Goal: Task Accomplishment & Management: Manage account settings

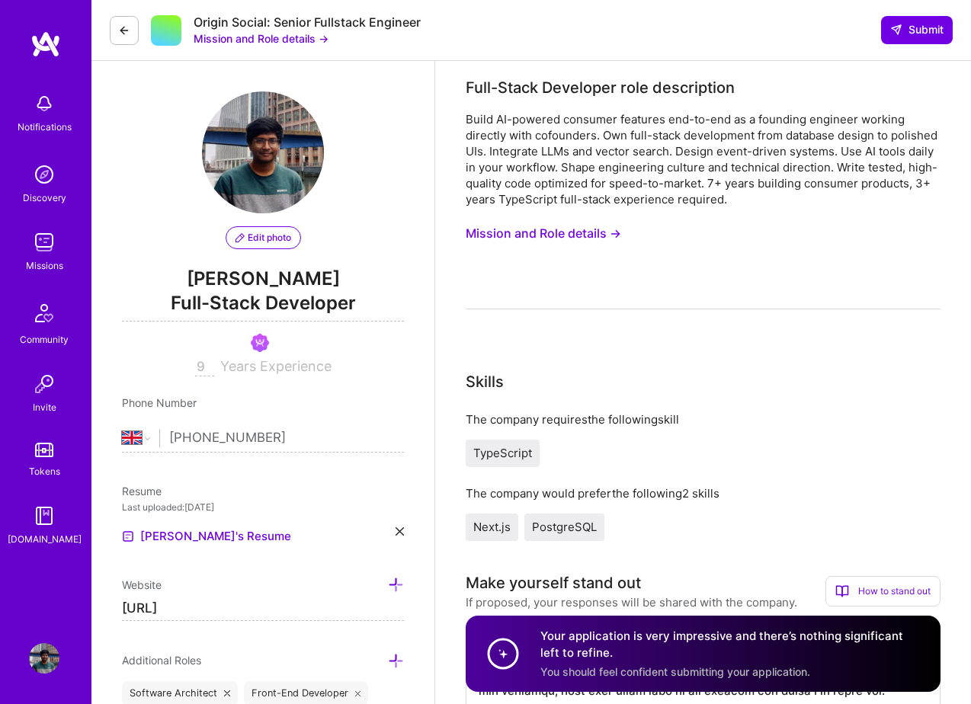
select select "GB"
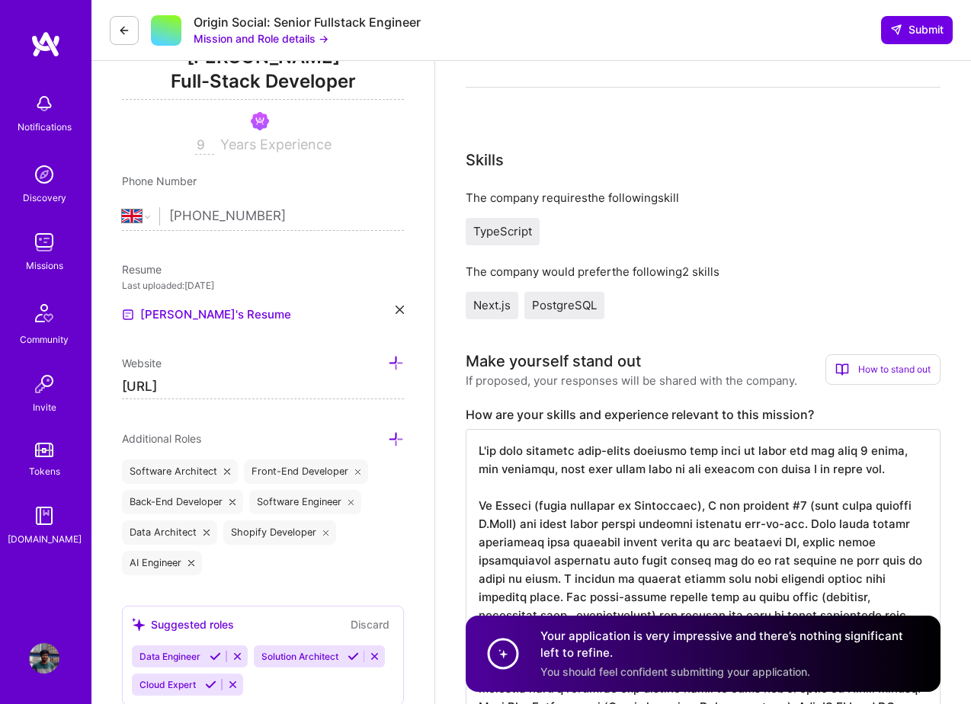
scroll to position [292, 0]
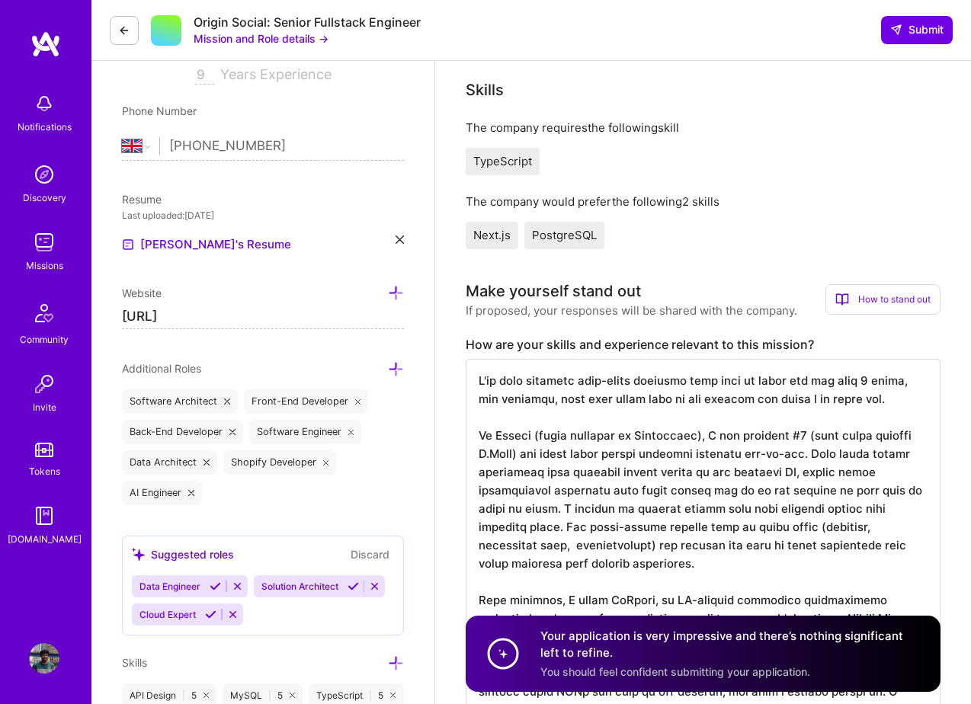
click at [854, 286] on div "How to stand out" at bounding box center [882, 299] width 115 height 30
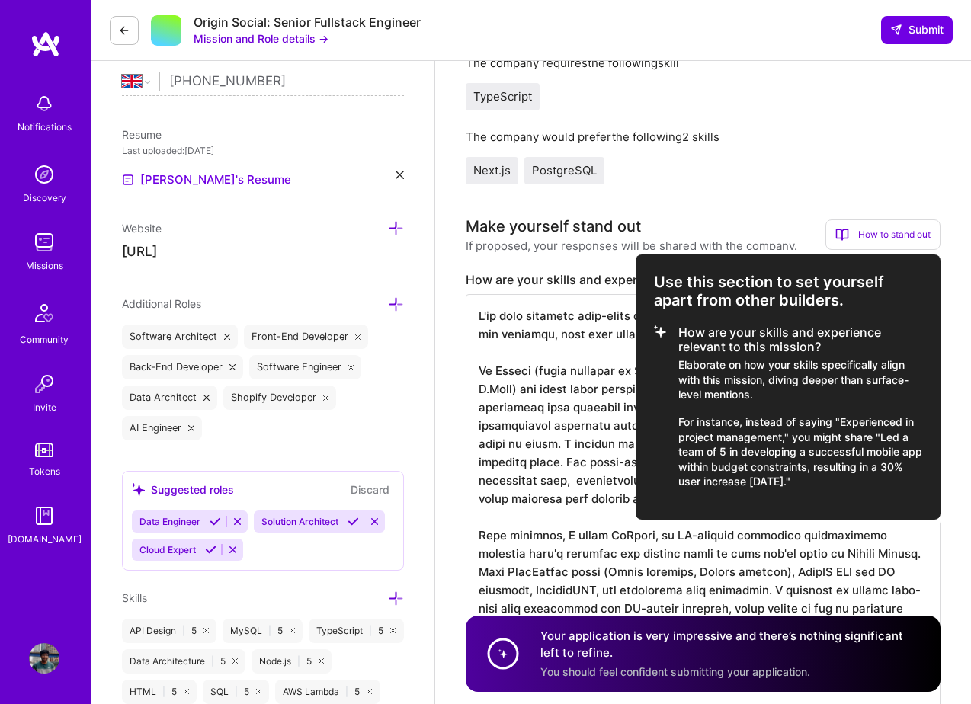
scroll to position [355, 0]
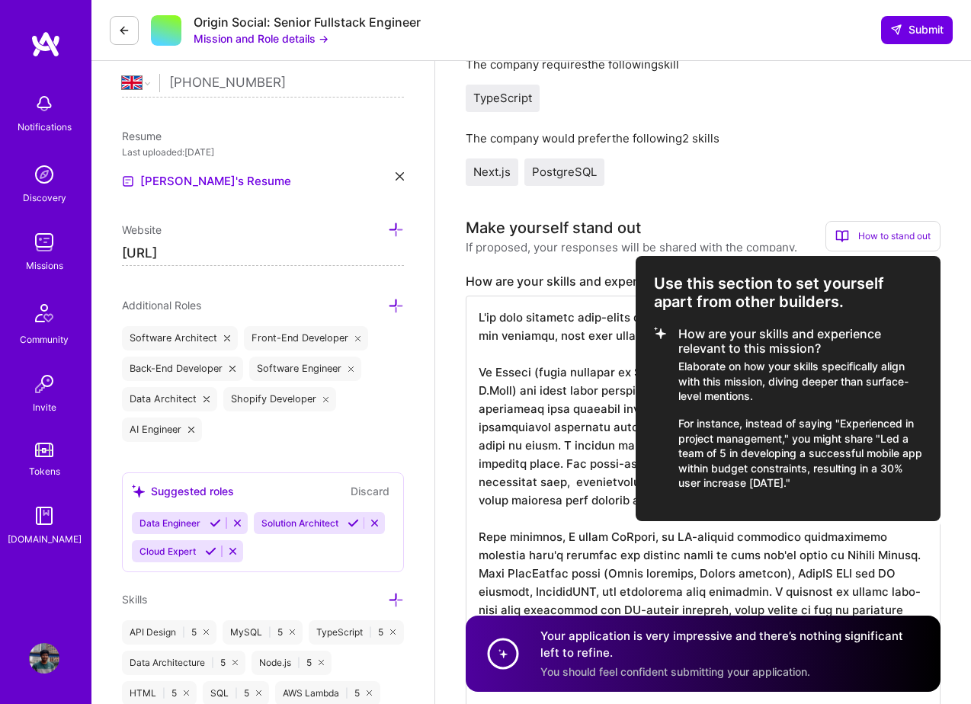
click at [709, 194] on div at bounding box center [485, 352] width 971 height 704
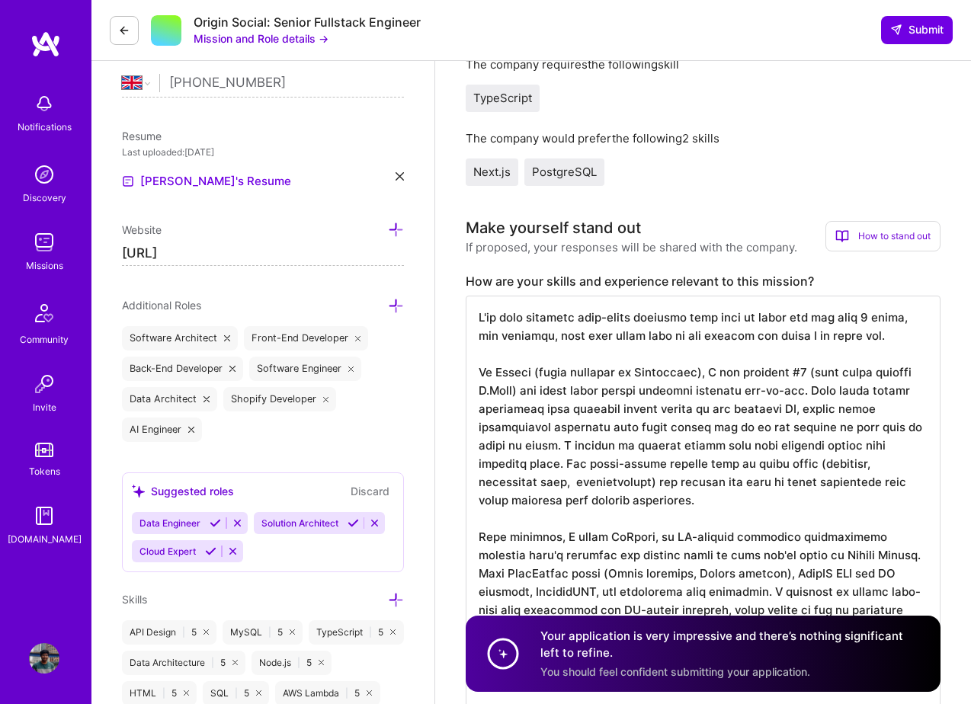
click at [43, 652] on img at bounding box center [44, 658] width 30 height 30
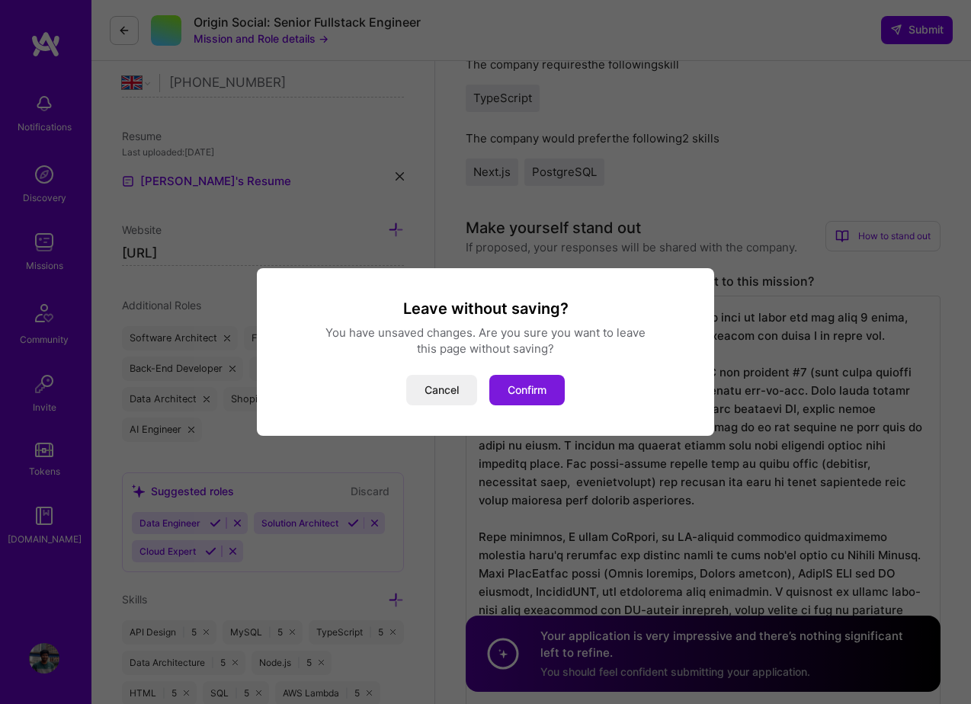
click at [507, 395] on button "Confirm" at bounding box center [526, 390] width 75 height 30
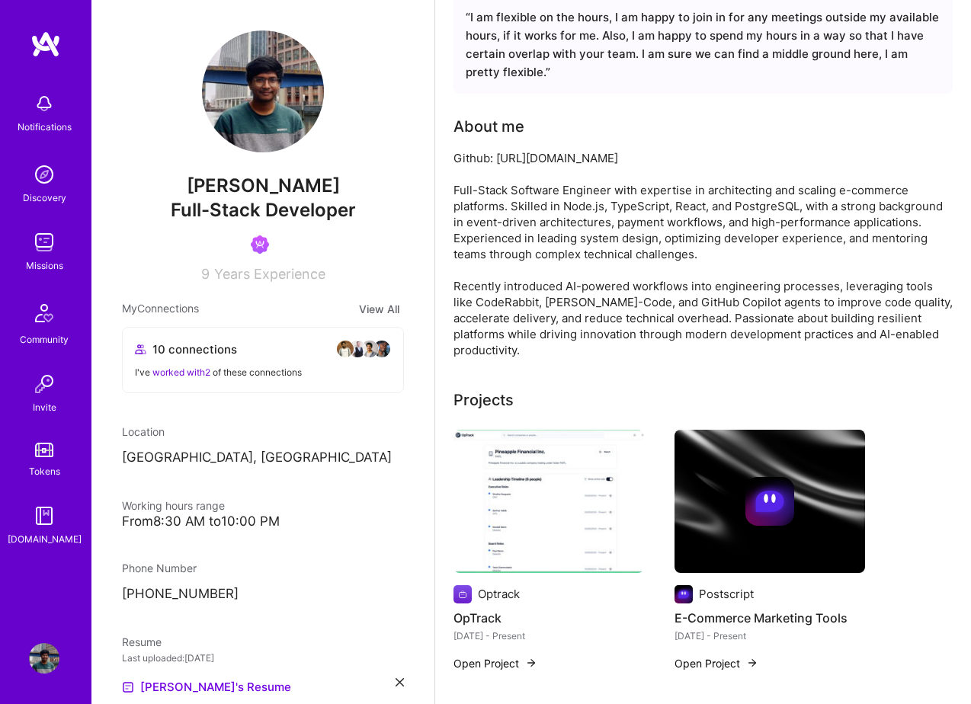
scroll to position [319, 0]
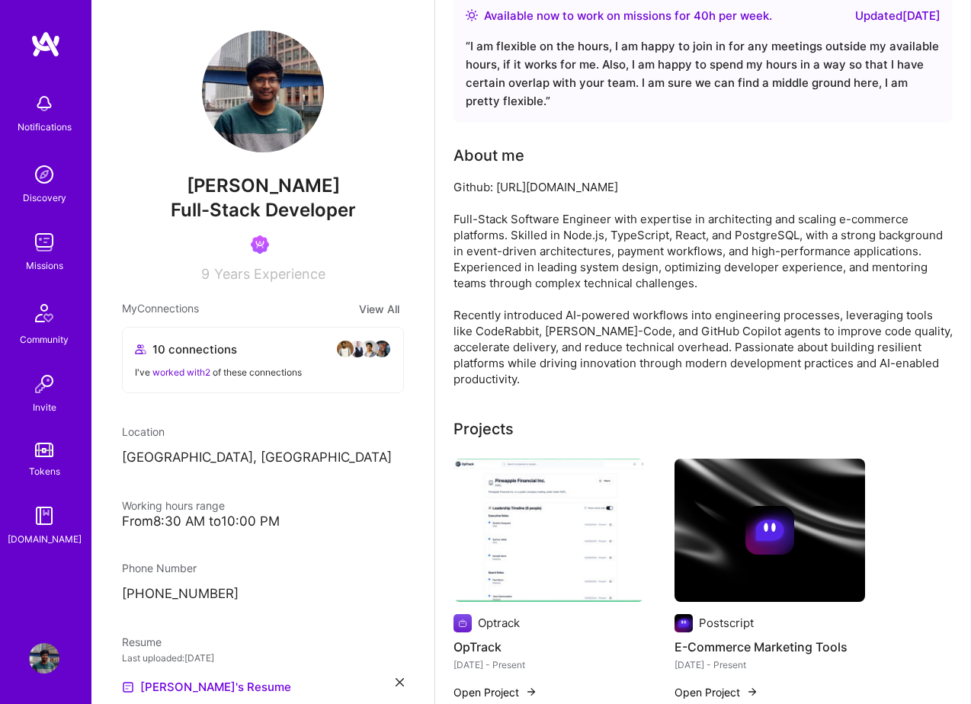
click at [633, 240] on div "Github: [URL][DOMAIN_NAME] Full-Stack Software Engineer with expertise in archi…" at bounding box center [702, 283] width 499 height 208
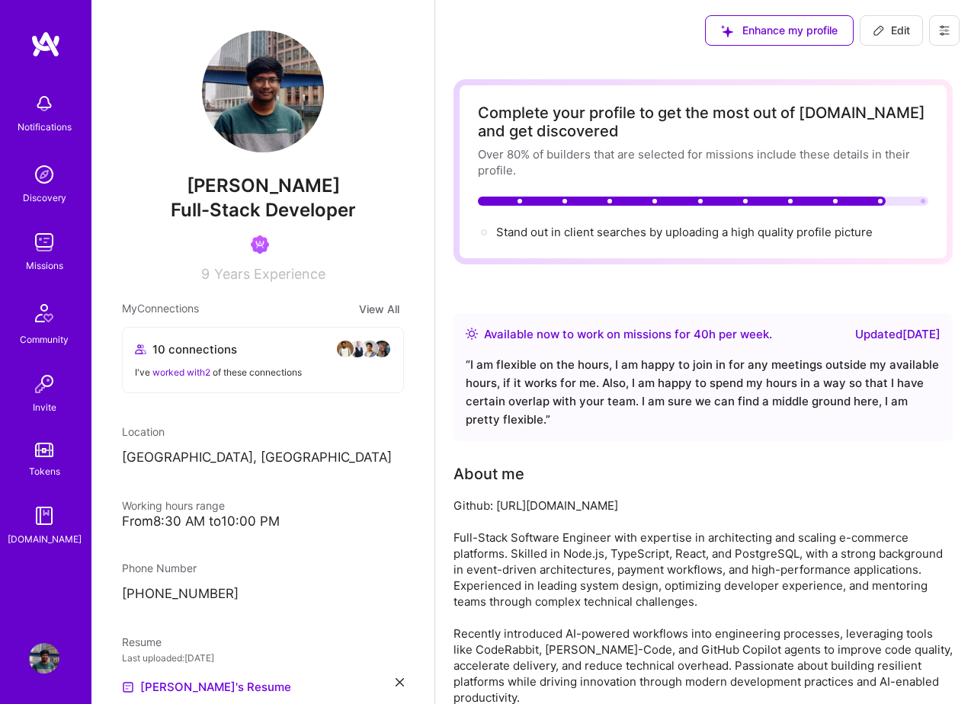
click at [888, 22] on button "Edit" at bounding box center [891, 30] width 63 height 30
select select "GB"
select select "Right Now"
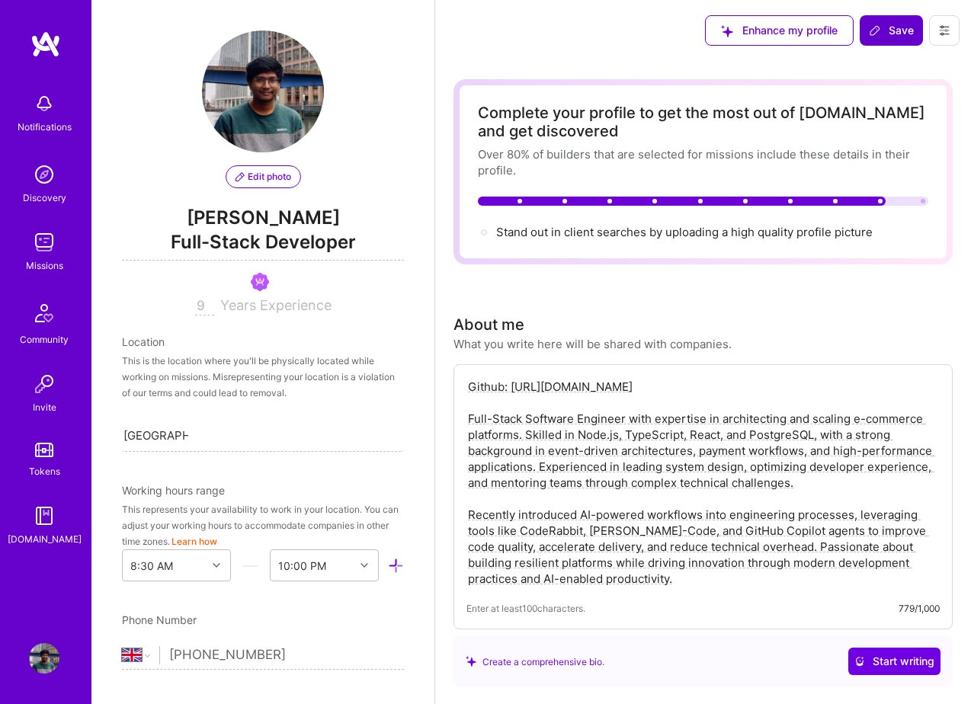
scroll to position [586, 0]
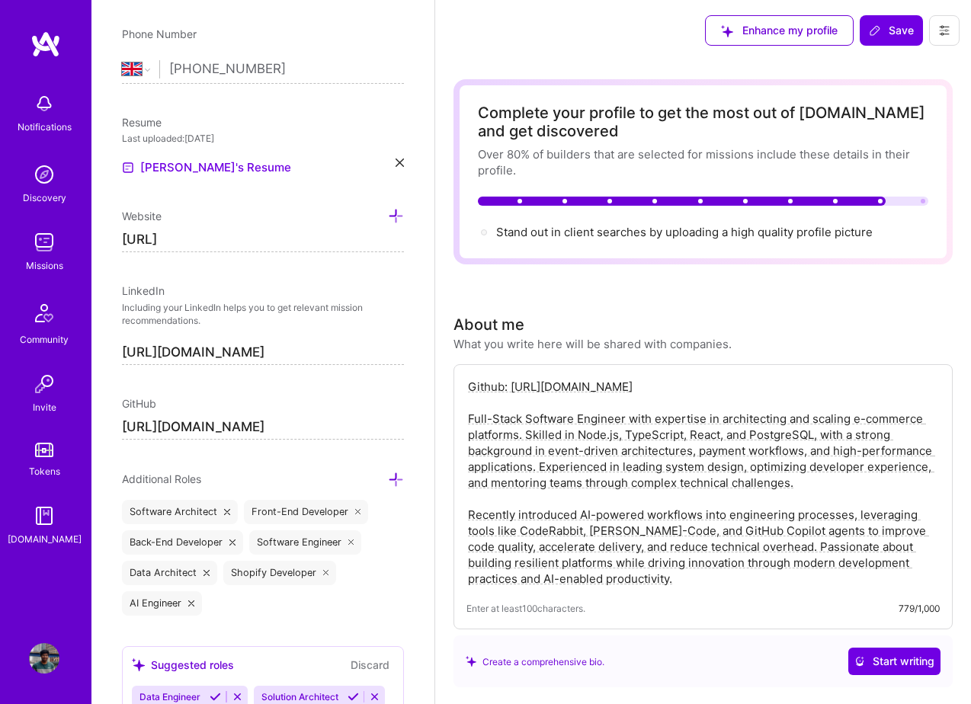
drag, startPoint x: 659, startPoint y: 386, endPoint x: 463, endPoint y: 386, distance: 196.6
click at [463, 386] on div "Github: [URL][DOMAIN_NAME] Full-Stack Software Engineer with expertise in archi…" at bounding box center [702, 496] width 499 height 265
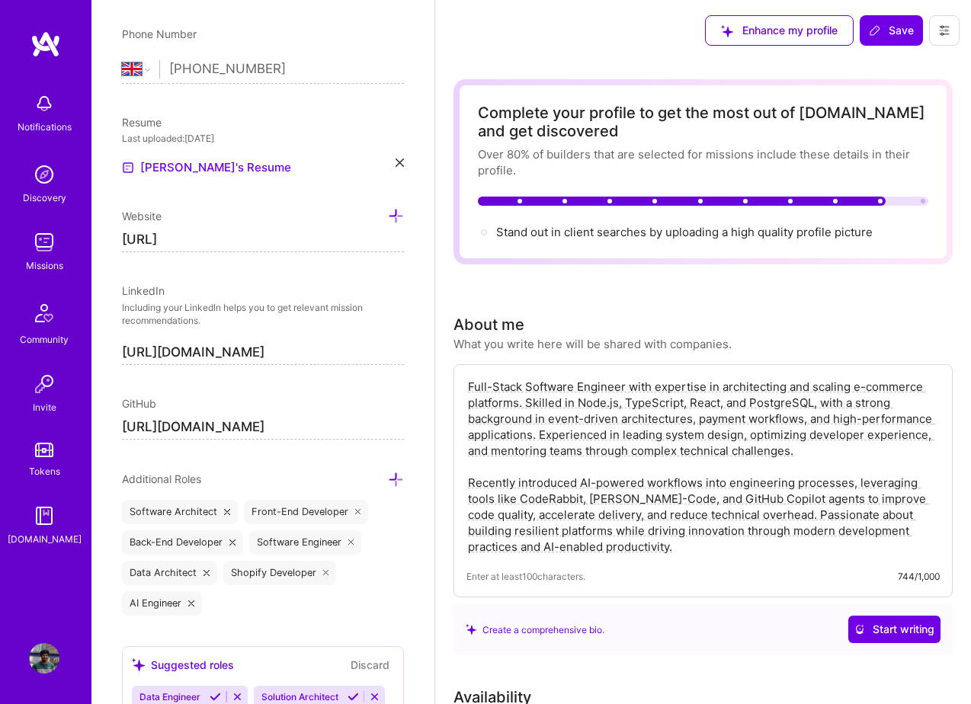
click at [467, 386] on textarea "Full-Stack Software Engineer with expertise in architecting and scaling e-comme…" at bounding box center [702, 466] width 473 height 179
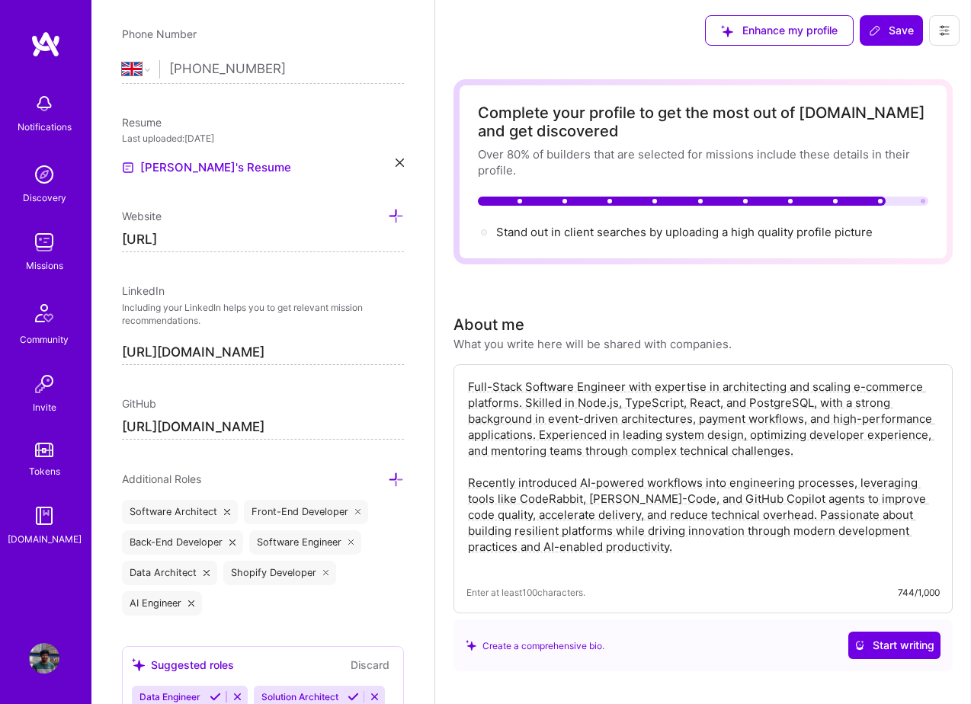
click at [479, 387] on textarea "Full-Stack Software Engineer with expertise in architecting and scaling e-comme…" at bounding box center [702, 474] width 473 height 195
click at [467, 387] on textarea "Full-Stack Software Engineer with expertise in architecting and scaling e-comme…" at bounding box center [702, 474] width 473 height 195
click at [470, 386] on textarea "Full-Stack Software Engineer with expertise in architecting and scaling e-comme…" at bounding box center [702, 474] width 473 height 195
click at [471, 383] on textarea "Full-Stack Software Engineer with expertise in architecting and scaling e-comme…" at bounding box center [702, 474] width 473 height 195
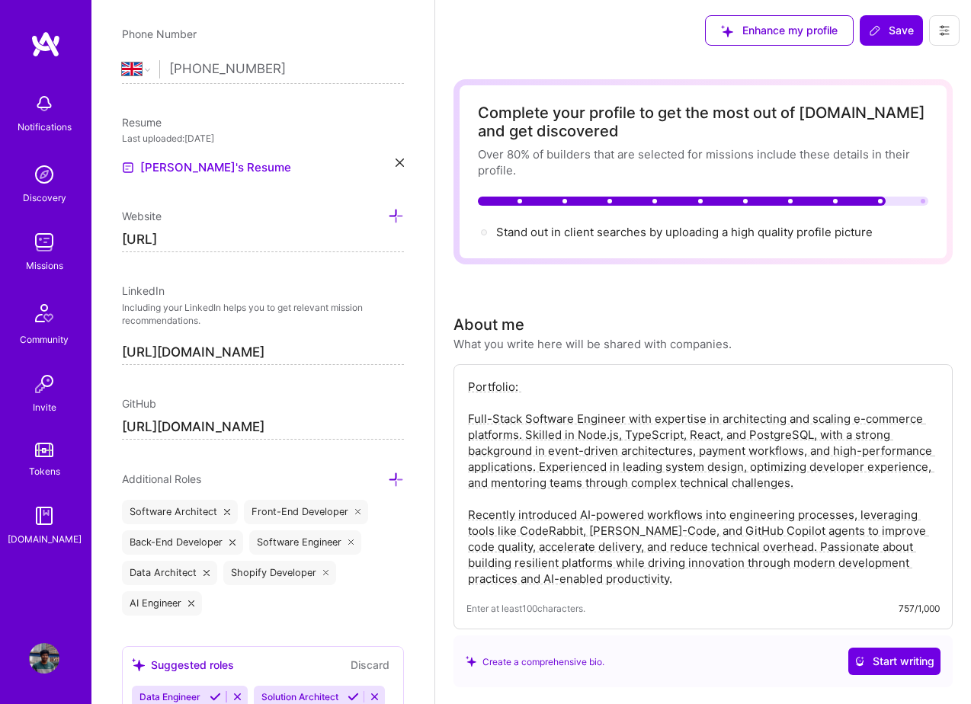
click at [543, 386] on textarea "Portfolio: Full-Stack Software Engineer with expertise in architecting and scal…" at bounding box center [702, 482] width 473 height 211
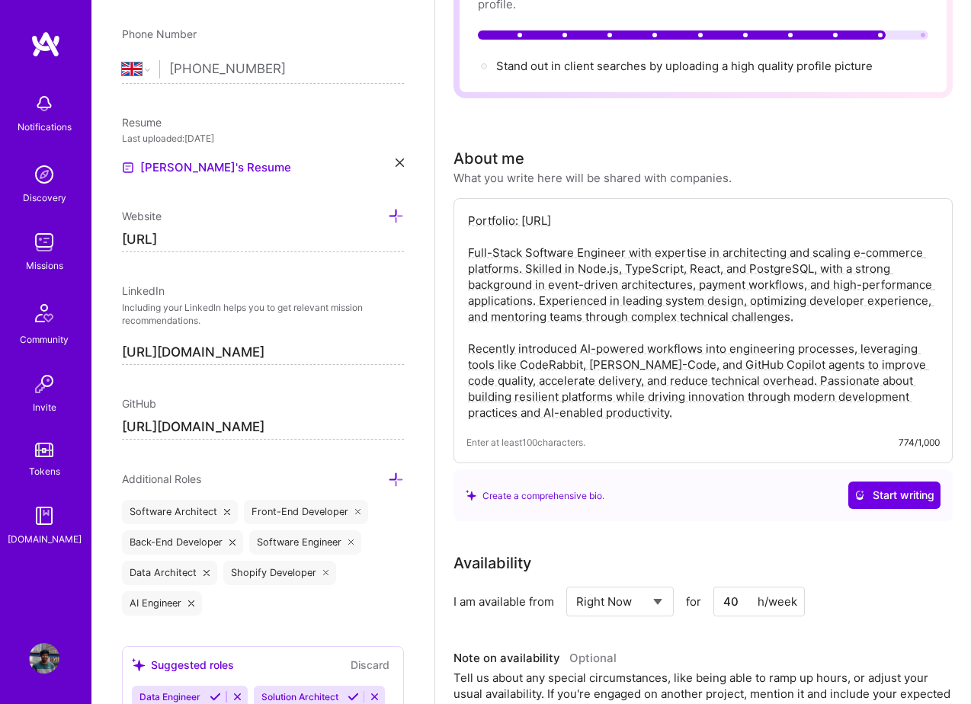
scroll to position [165, 0]
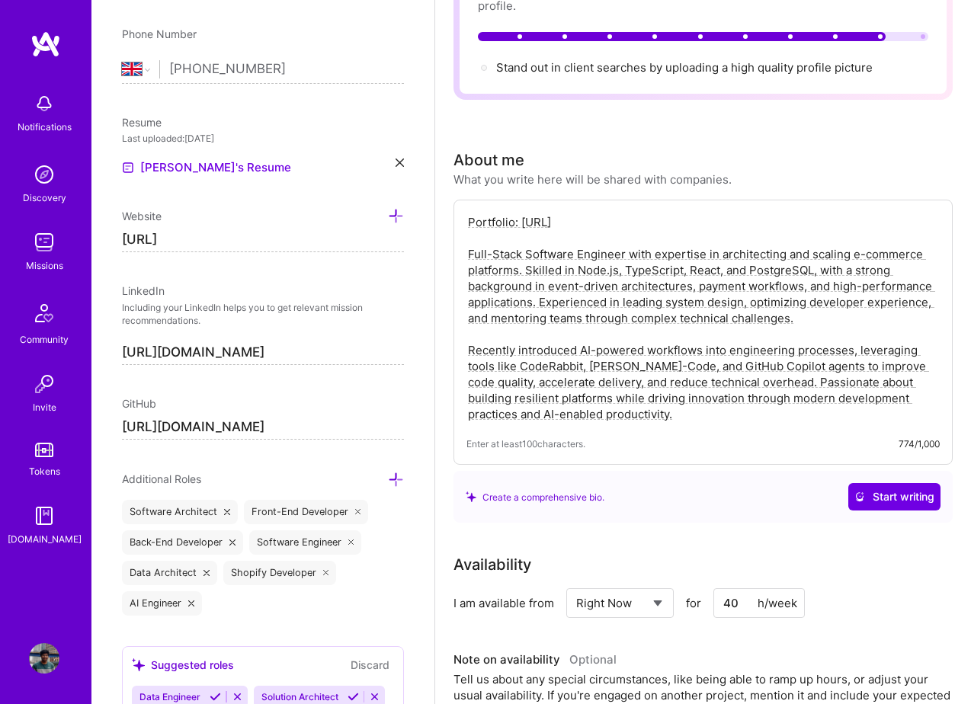
click at [617, 414] on textarea "Portfolio: [URL] Full-Stack Software Engineer with expertise in architecting an…" at bounding box center [702, 318] width 473 height 211
drag, startPoint x: 617, startPoint y: 414, endPoint x: 468, endPoint y: 258, distance: 215.6
click at [468, 258] on textarea "Portfolio: [URL] Full-Stack Software Engineer with expertise in architecting an…" at bounding box center [702, 318] width 473 height 211
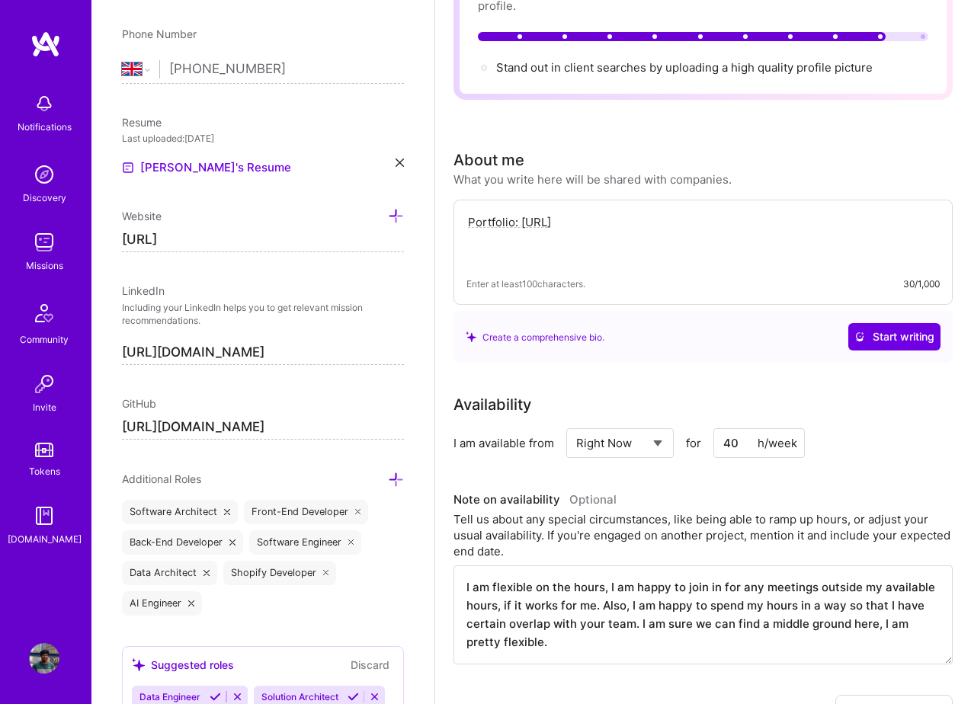
paste textarea "Full-stack software engineer with 9+ years architecting and scaling e-commerce …"
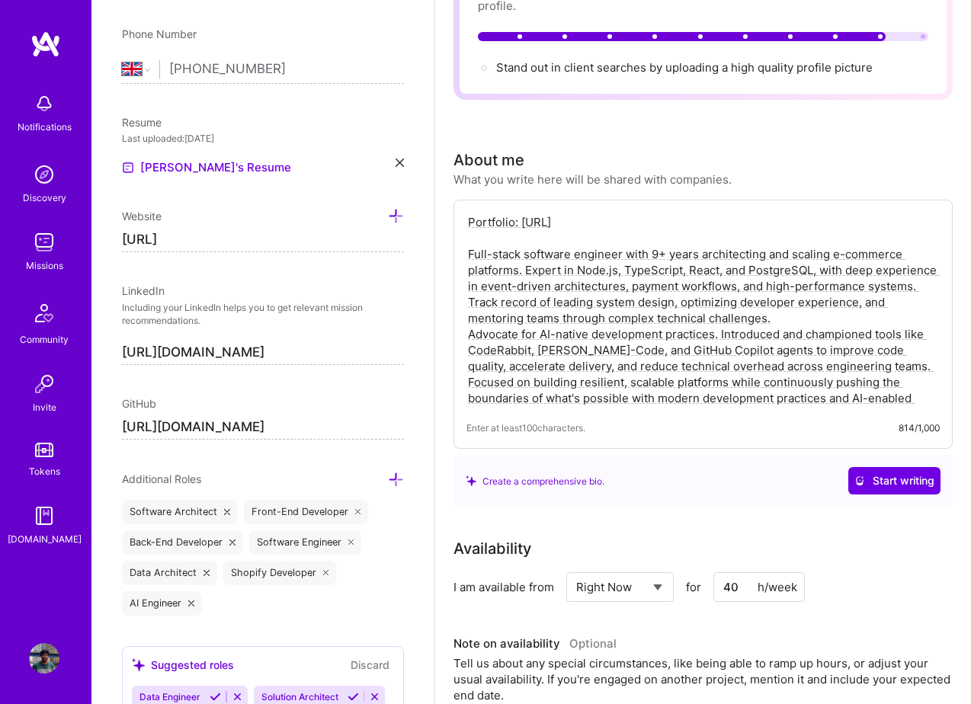
click at [784, 317] on textarea "Portfolio: [URL] Full-stack software engineer with 9+ years architecting and sc…" at bounding box center [702, 310] width 473 height 195
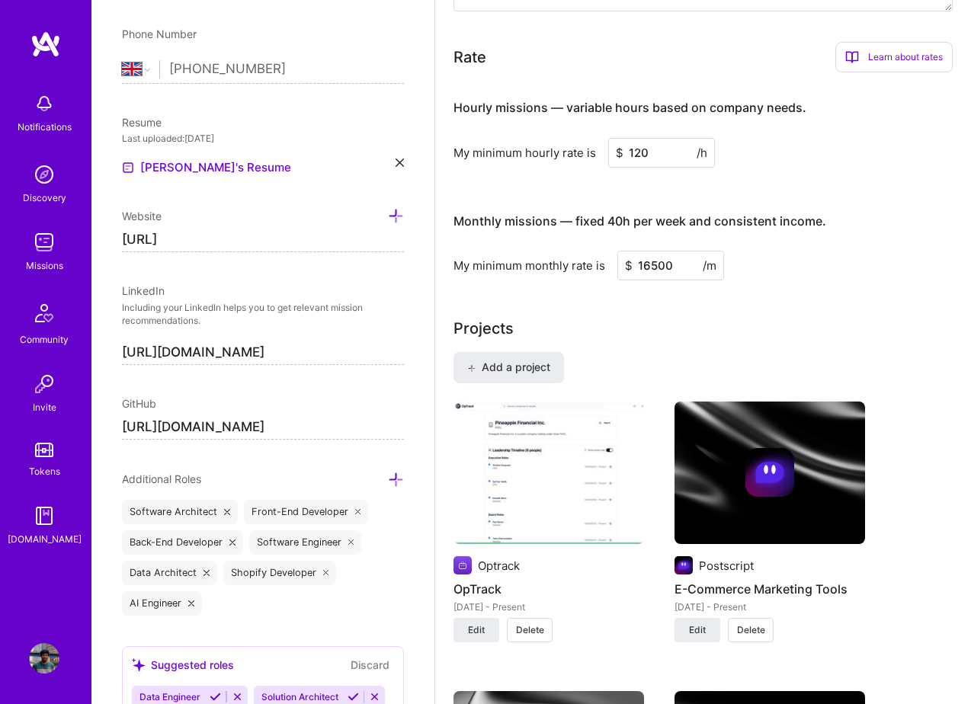
scroll to position [945, 0]
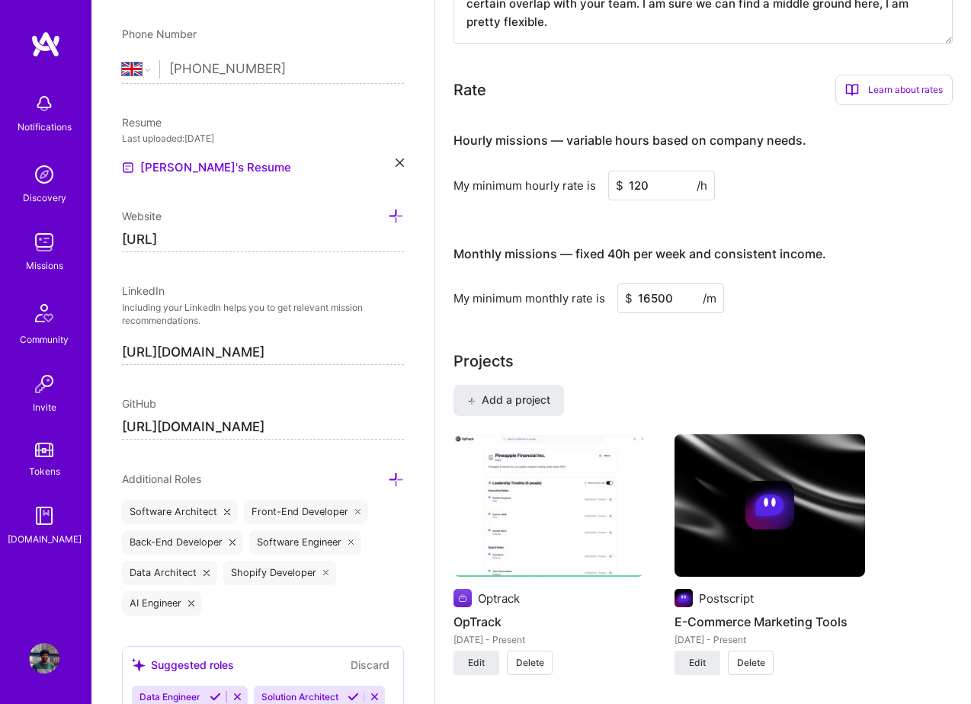
type textarea "Portfolio: [URL] Full-stack software engineer with 9+ years architecting and sc…"
click at [641, 188] on input "120" at bounding box center [661, 186] width 107 height 30
click at [648, 180] on input "110" at bounding box center [661, 186] width 107 height 30
click at [778, 313] on div "My minimum monthly rate is $ 16500 /m" at bounding box center [702, 298] width 499 height 30
click at [679, 299] on input "16500" at bounding box center [670, 298] width 107 height 30
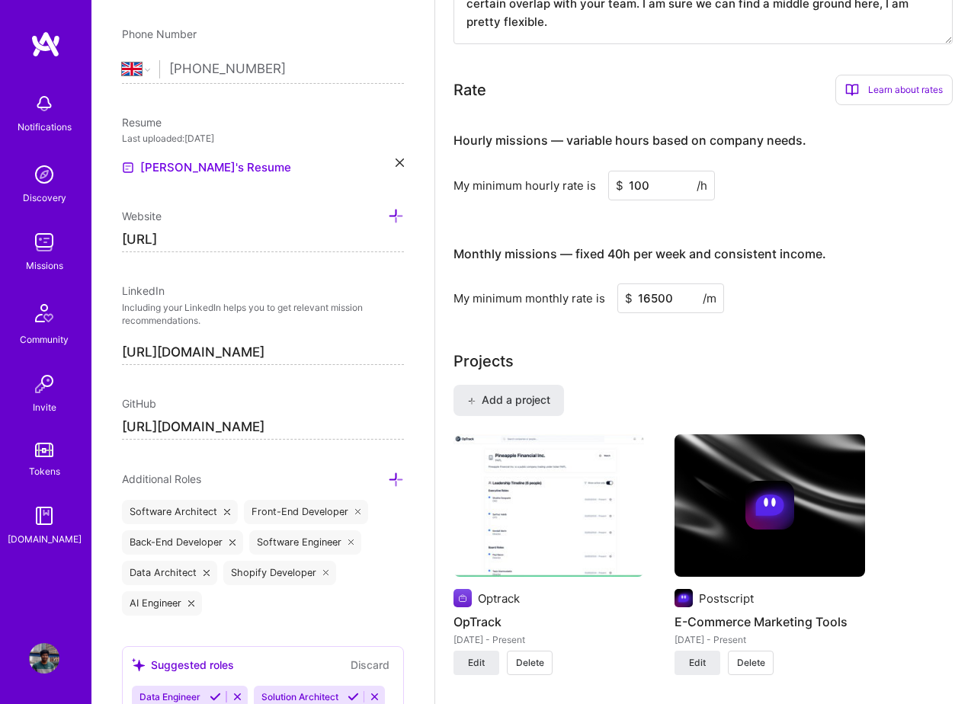
click at [640, 186] on input "100" at bounding box center [661, 186] width 107 height 30
type input "10"
type input "80"
click at [654, 299] on input "16500" at bounding box center [670, 298] width 107 height 30
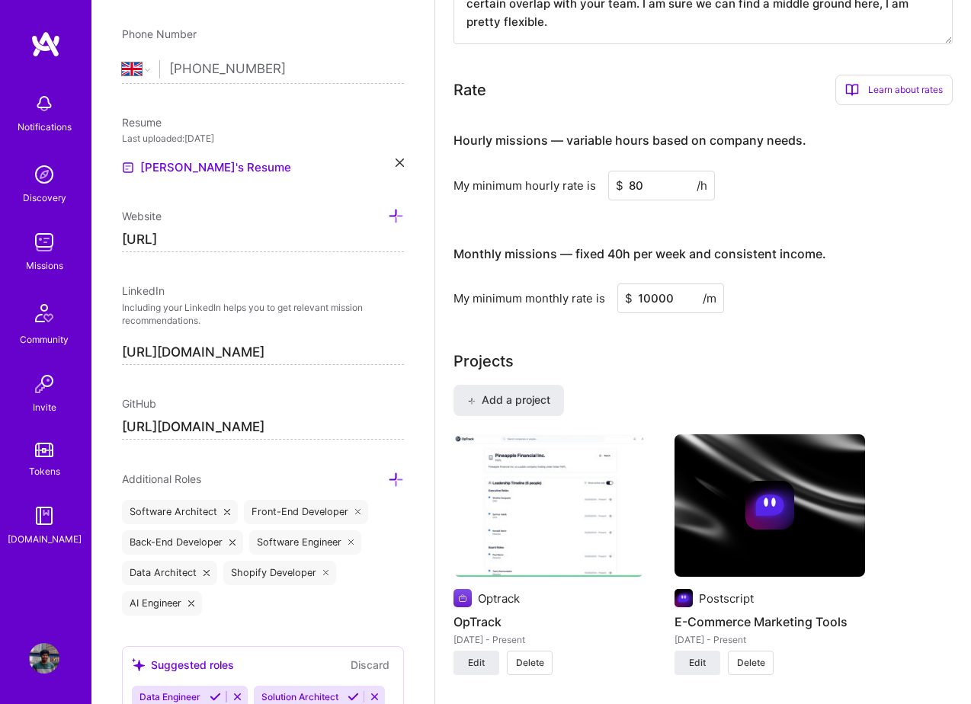
type input "10000"
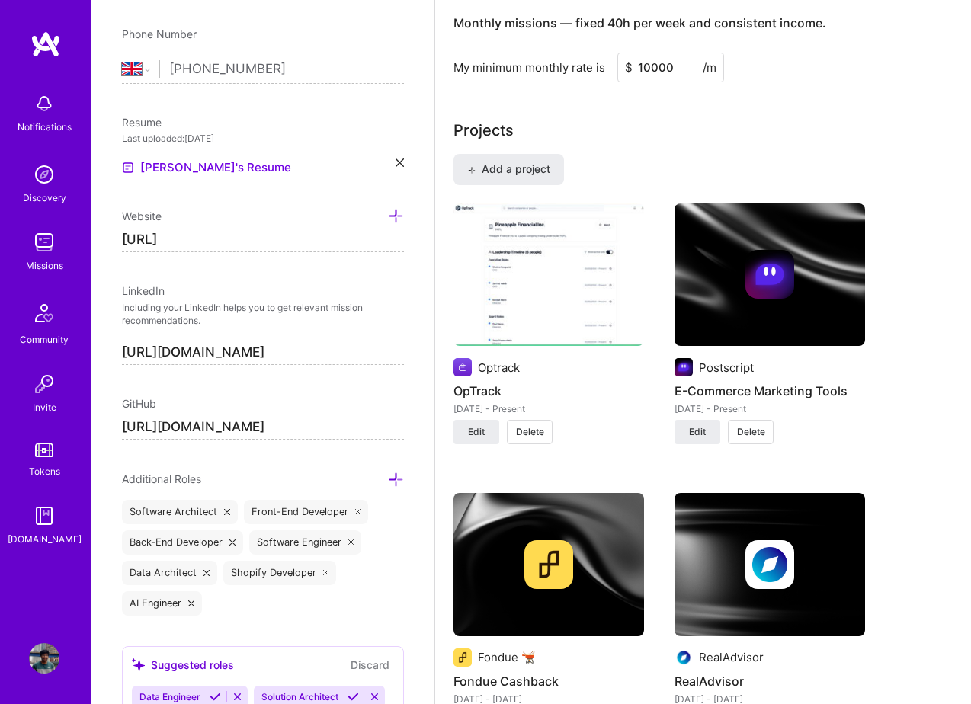
scroll to position [1177, 0]
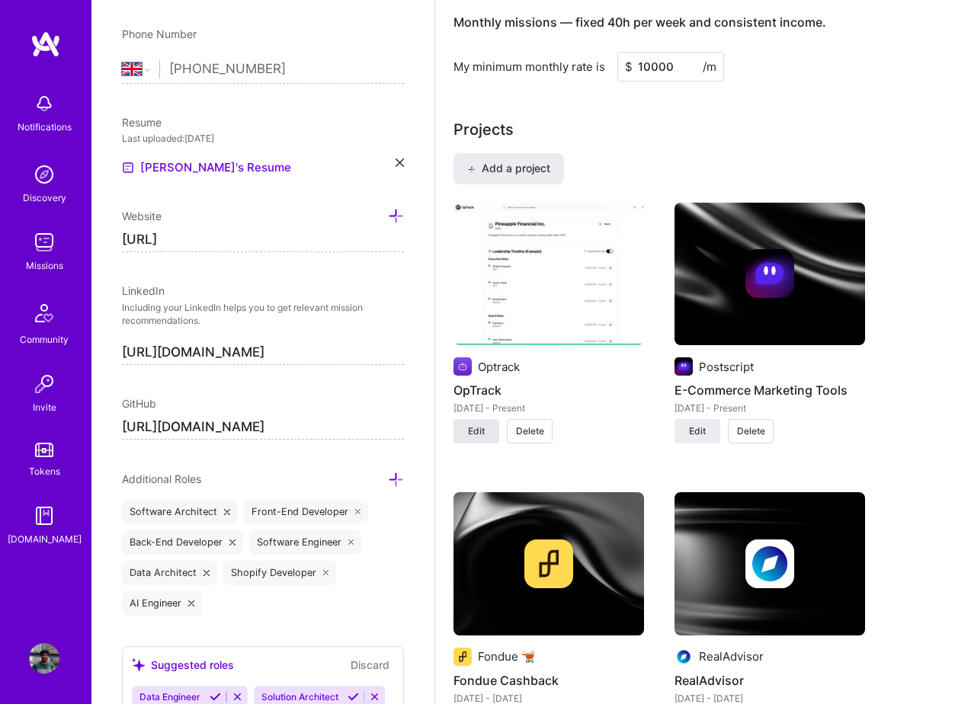
click at [478, 428] on span "Edit" at bounding box center [476, 431] width 17 height 14
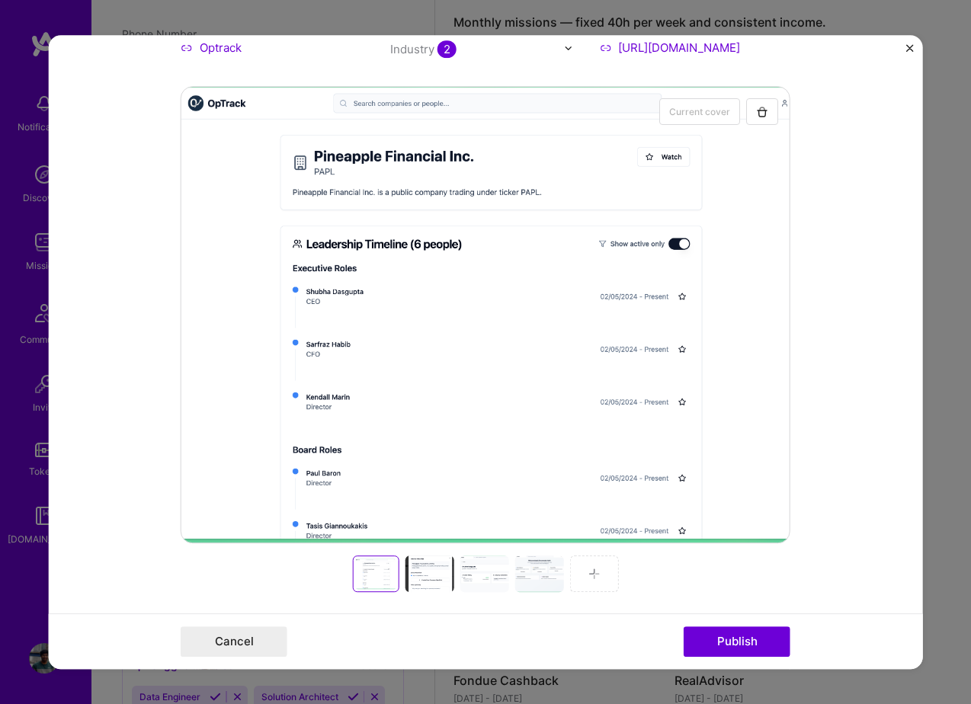
scroll to position [213, 0]
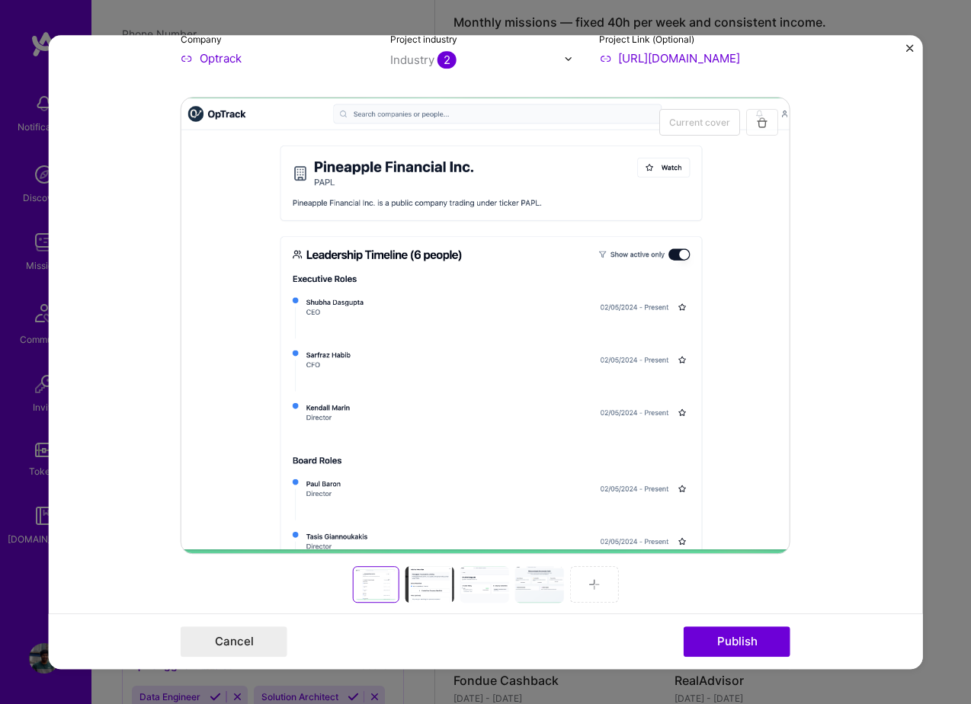
click at [769, 117] on button "button" at bounding box center [762, 122] width 32 height 27
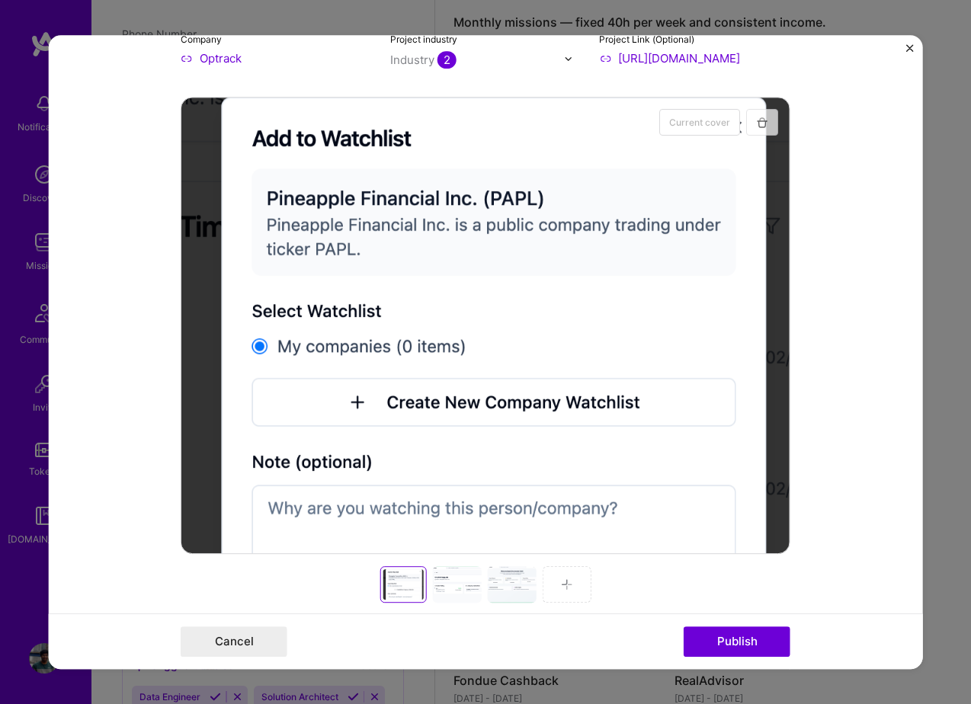
click at [763, 124] on img "button" at bounding box center [762, 123] width 12 height 12
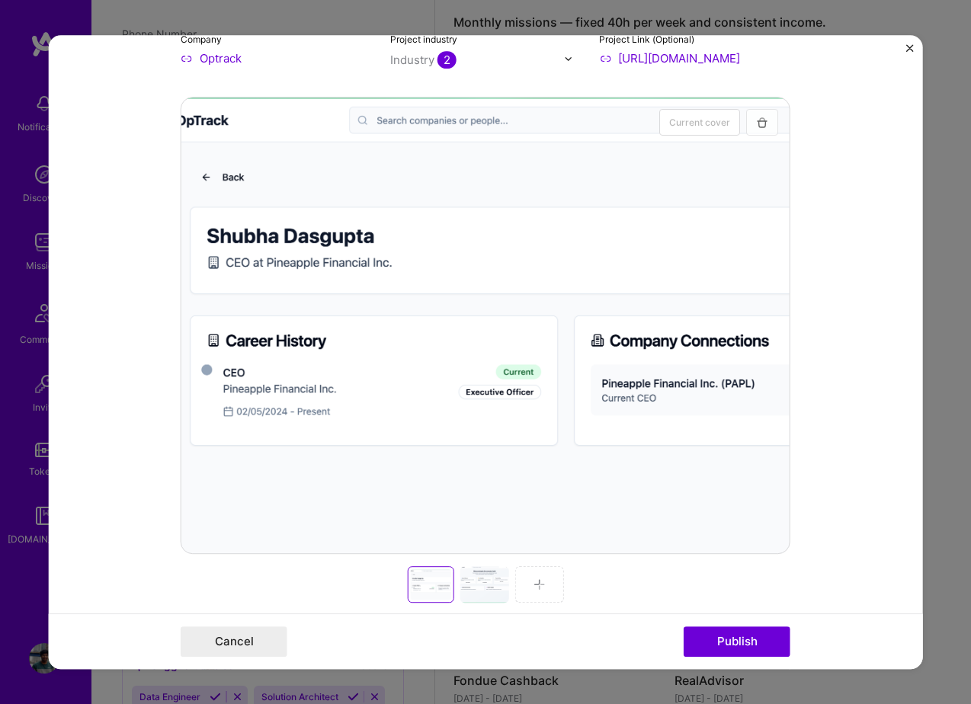
click at [763, 124] on img "button" at bounding box center [762, 123] width 12 height 12
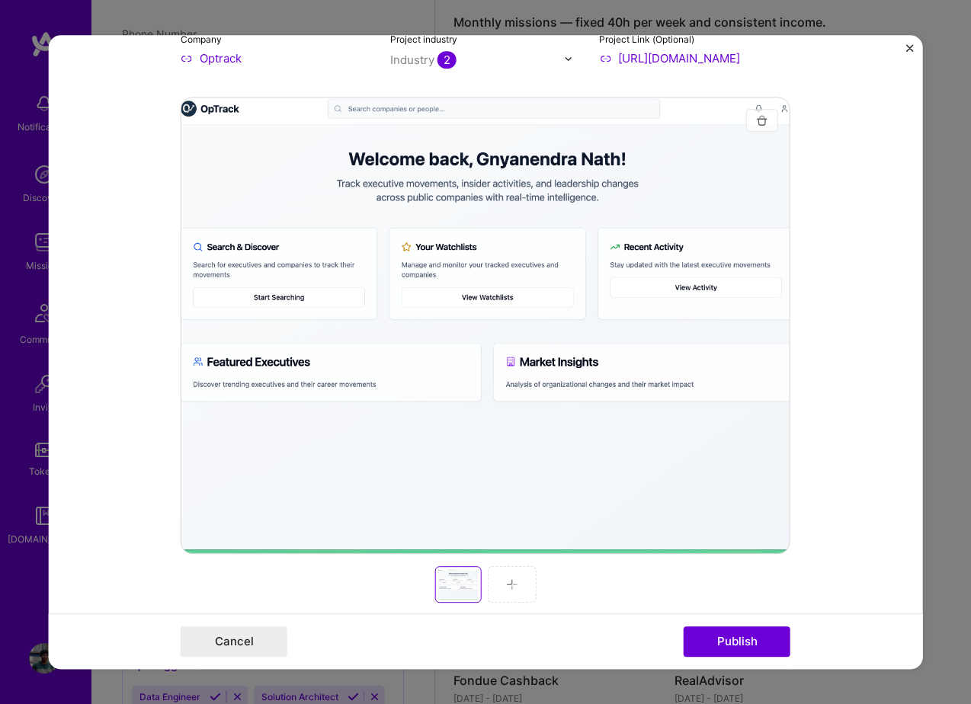
click at [762, 123] on img "button" at bounding box center [762, 120] width 12 height 12
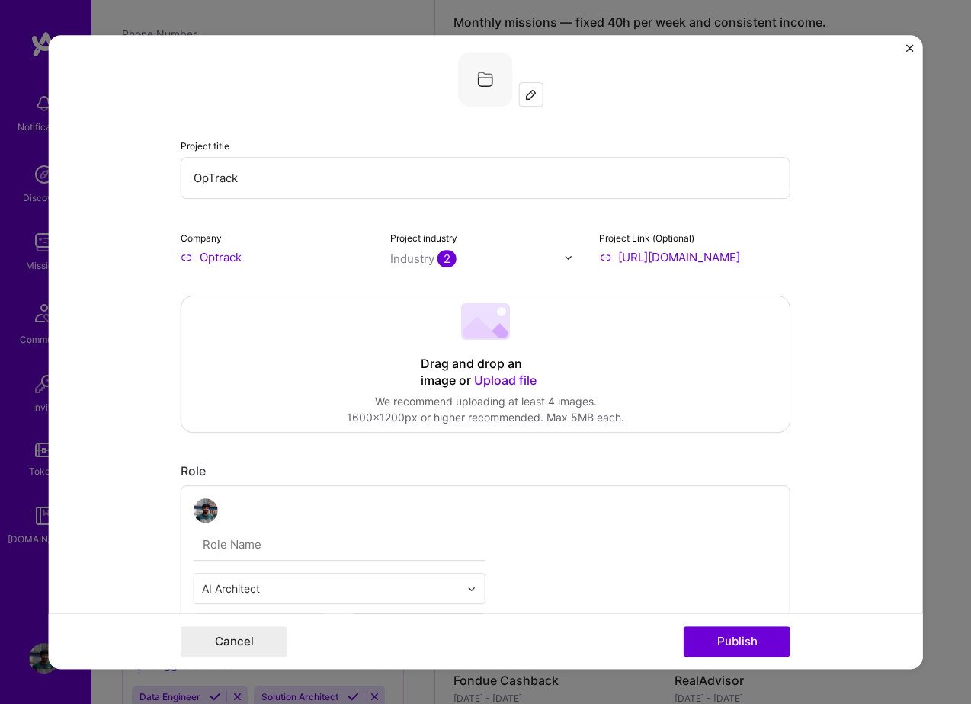
scroll to position [0, 0]
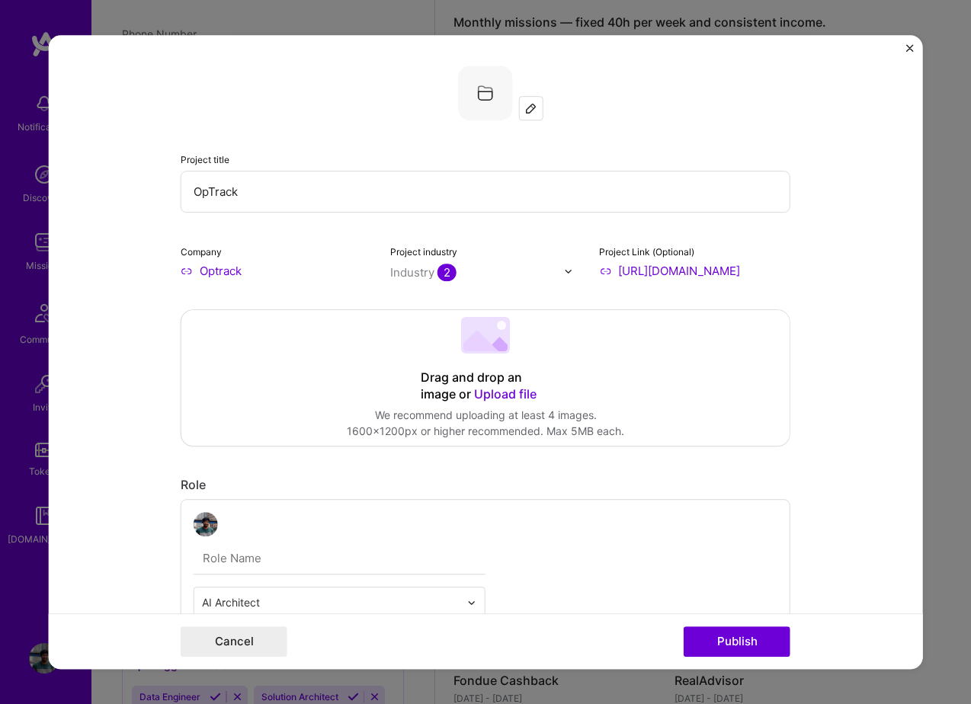
click at [440, 692] on div "Project title OpTrack Company Optrack Project industry Industry 2 Project Link …" at bounding box center [485, 352] width 971 height 704
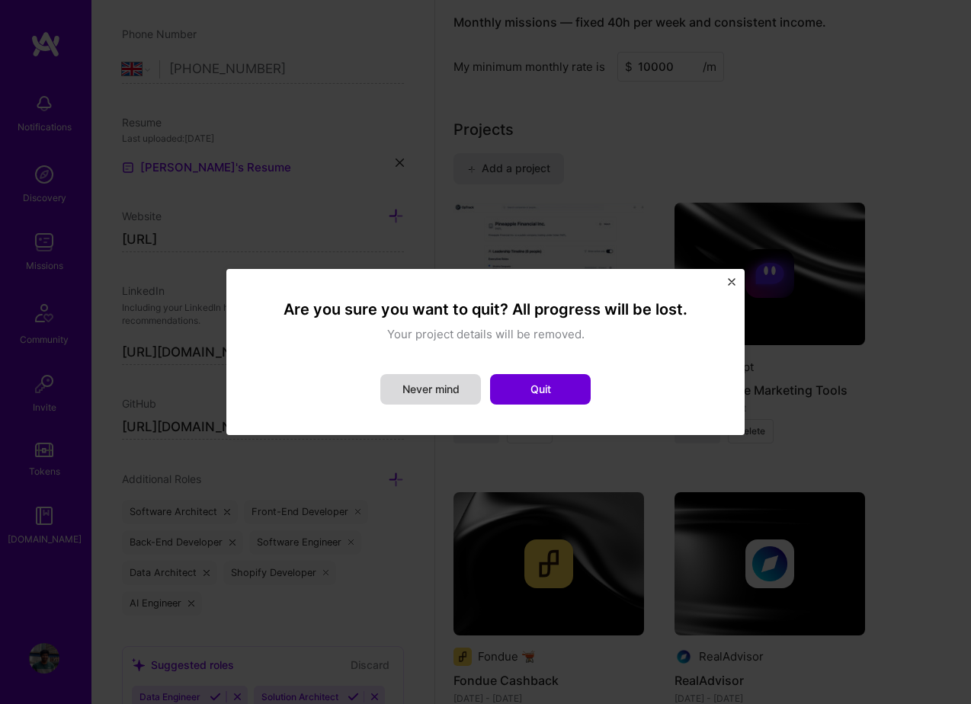
click at [452, 386] on button "Never mind" at bounding box center [430, 389] width 101 height 30
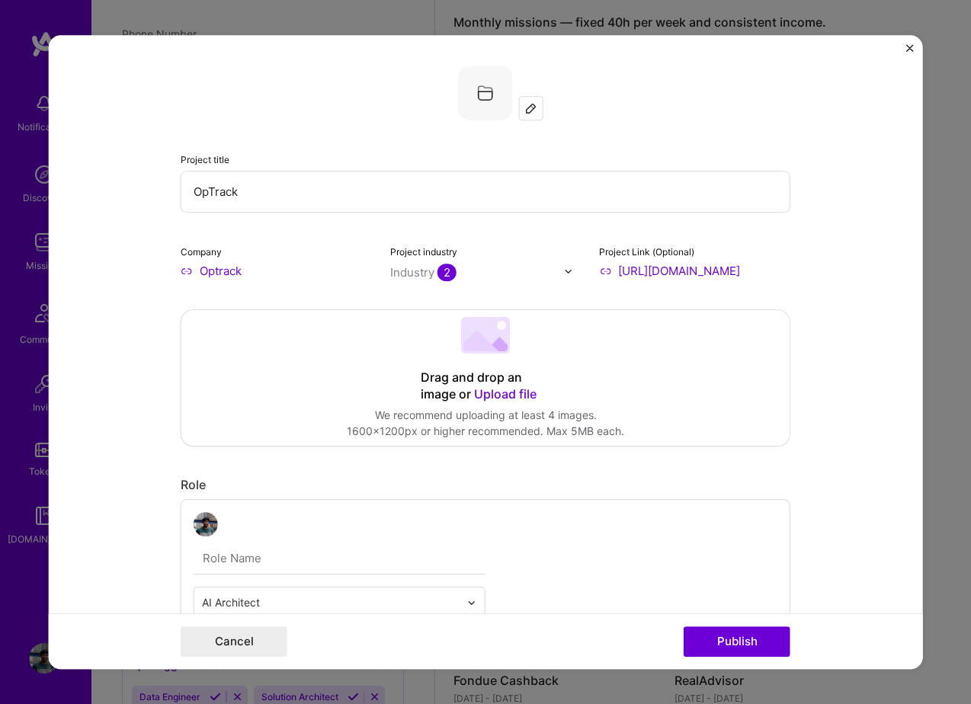
click at [512, 395] on span "Upload file" at bounding box center [505, 393] width 62 height 15
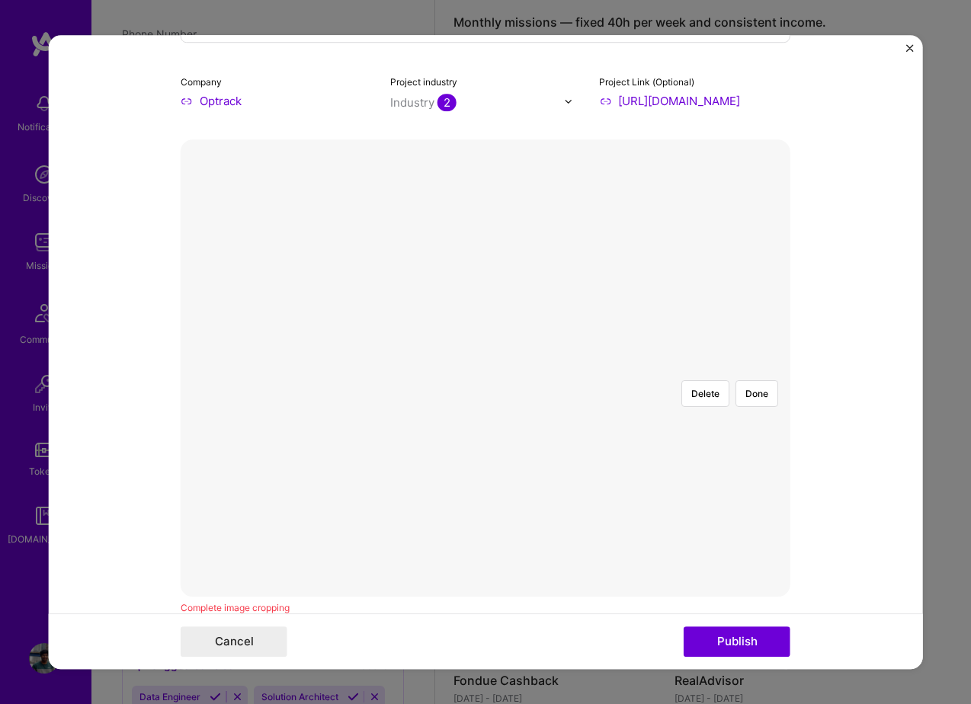
scroll to position [168, 0]
click at [501, 610] on div "Delete Done Complete image cropping" at bounding box center [486, 379] width 610 height 476
click at [489, 545] on div at bounding box center [672, 686] width 375 height 282
click at [669, 545] on div at bounding box center [672, 686] width 375 height 282
click at [284, 370] on div "Delete Done" at bounding box center [486, 370] width 610 height 0
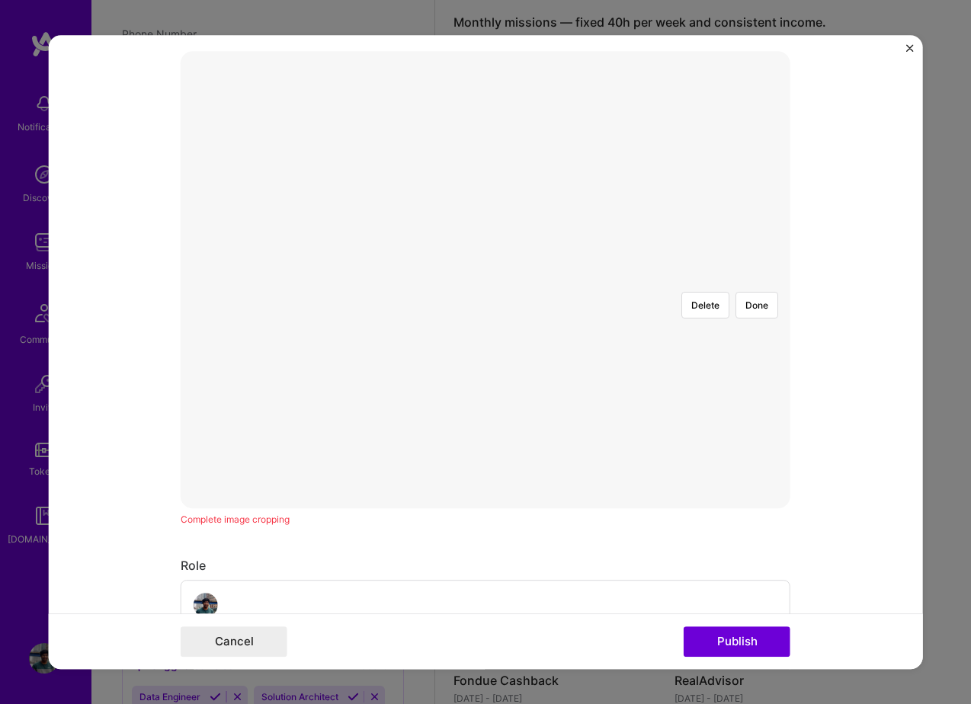
scroll to position [263, 0]
click at [706, 287] on button "Delete" at bounding box center [705, 300] width 48 height 27
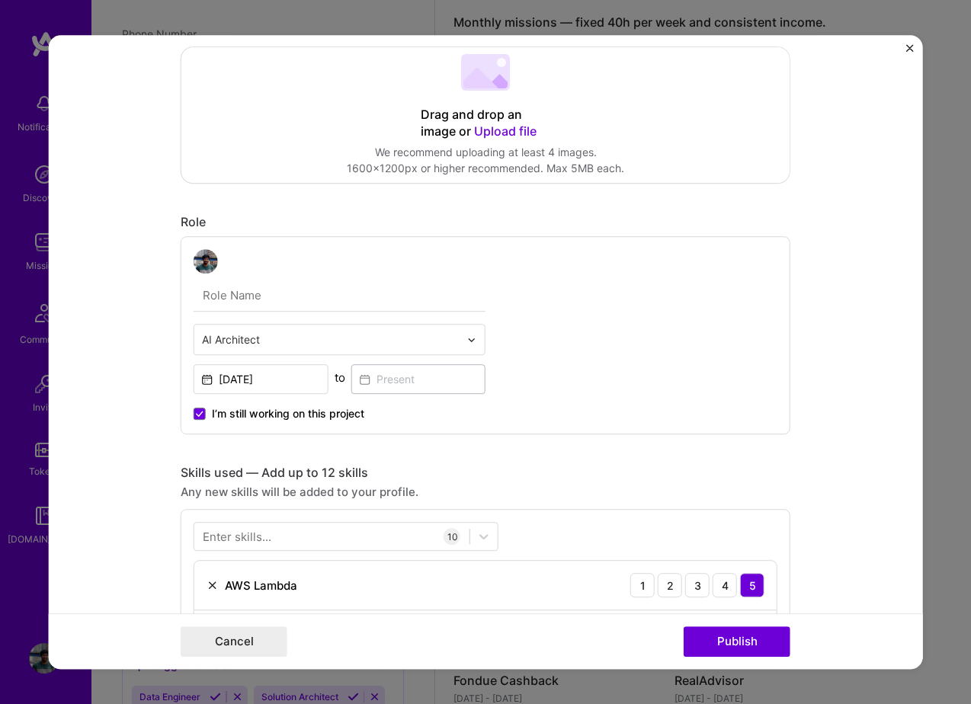
scroll to position [0, 0]
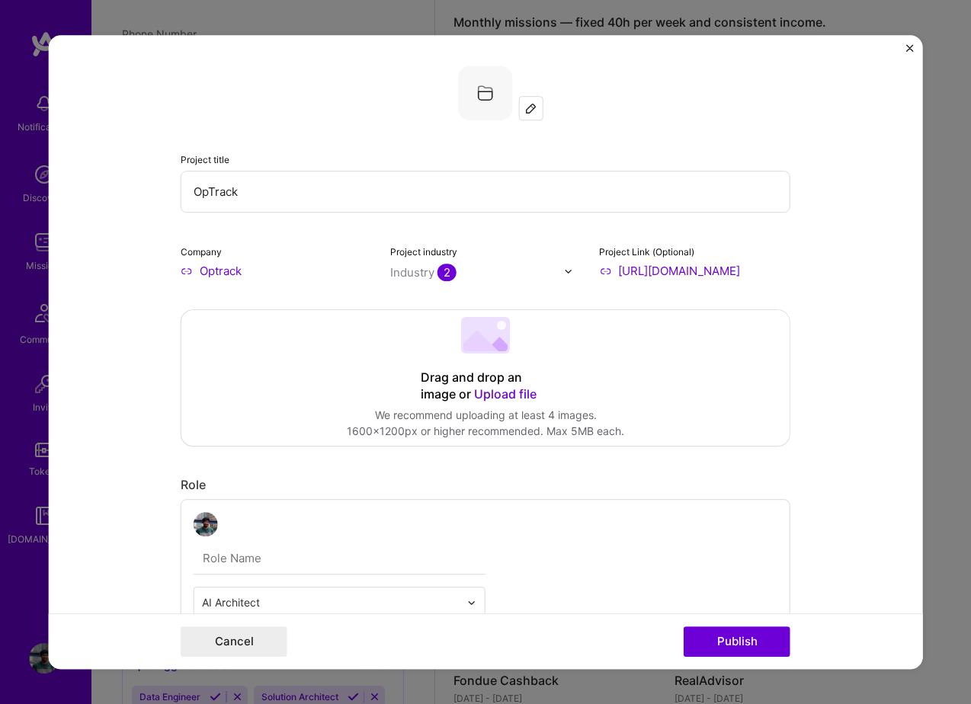
click at [511, 395] on span "Upload file" at bounding box center [505, 393] width 62 height 15
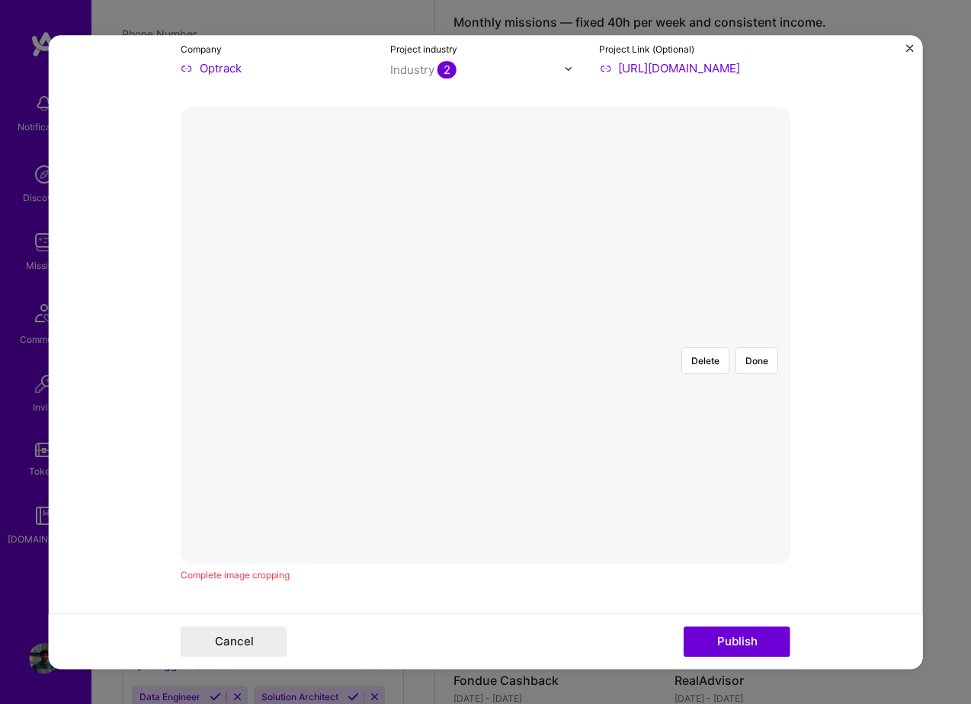
scroll to position [230, 0]
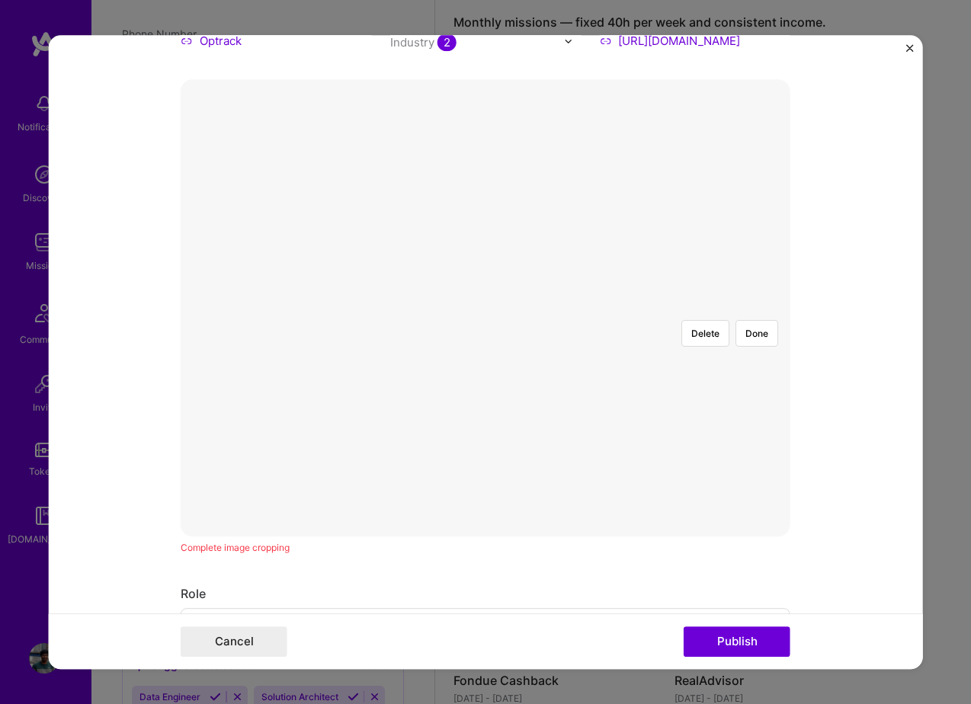
drag, startPoint x: 708, startPoint y: 424, endPoint x: 714, endPoint y: 461, distance: 37.8
click at [714, 308] on div "Delete Done" at bounding box center [486, 308] width 610 height 0
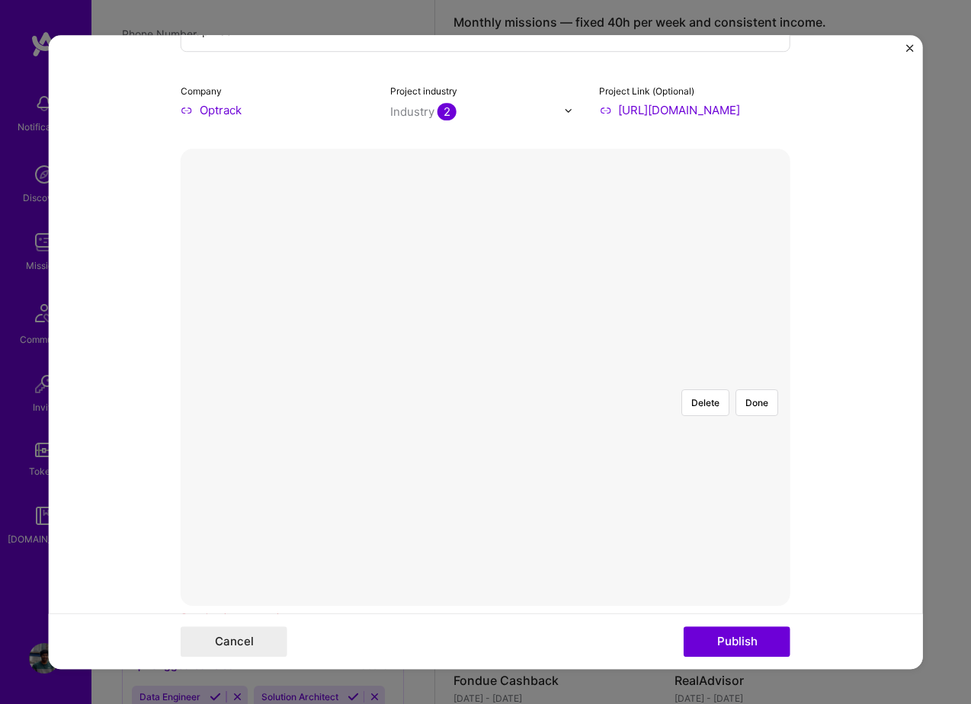
scroll to position [159, 0]
click at [565, 488] on div at bounding box center [713, 660] width 457 height 344
click at [761, 391] on button "Done" at bounding box center [756, 404] width 43 height 27
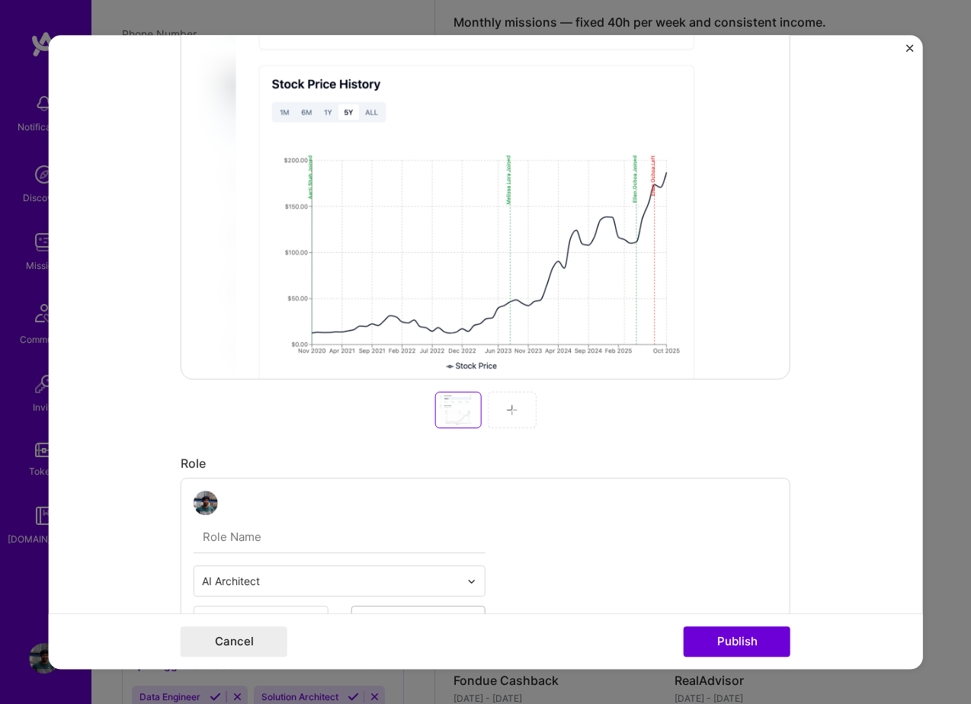
scroll to position [390, 0]
click at [515, 407] on img at bounding box center [512, 407] width 12 height 12
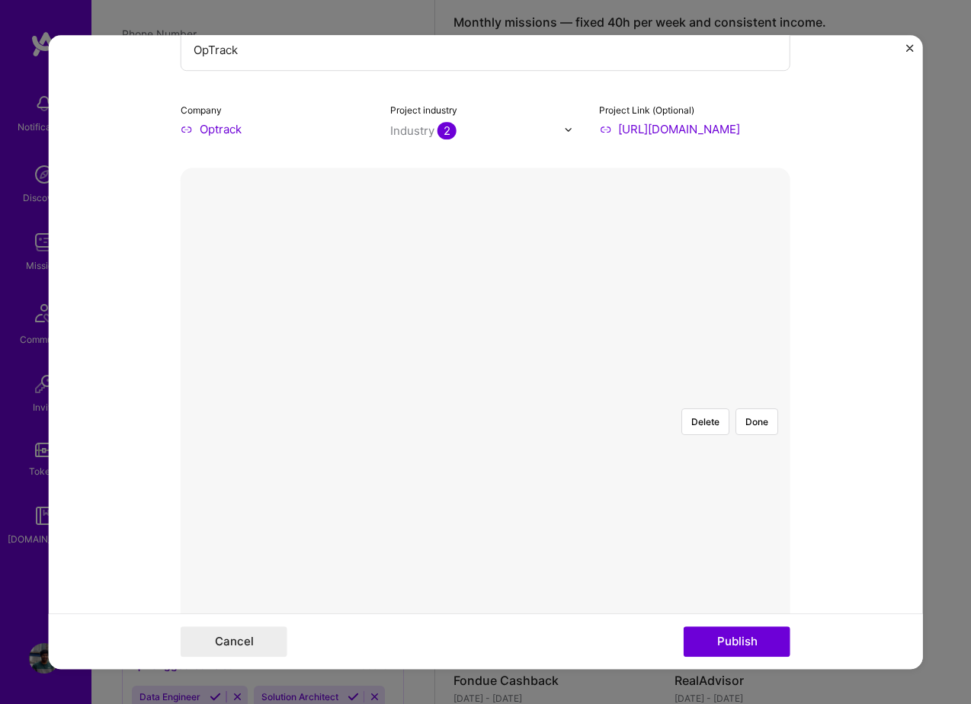
scroll to position [156, 0]
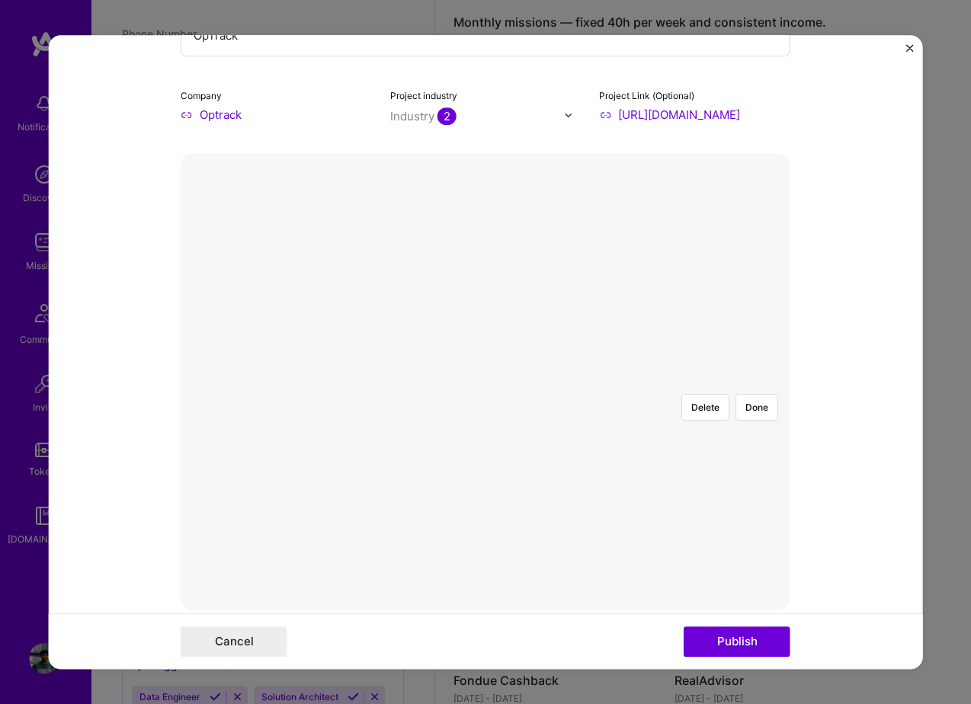
click at [566, 417] on div at bounding box center [740, 609] width 511 height 385
click at [754, 394] on button "Done" at bounding box center [756, 407] width 43 height 27
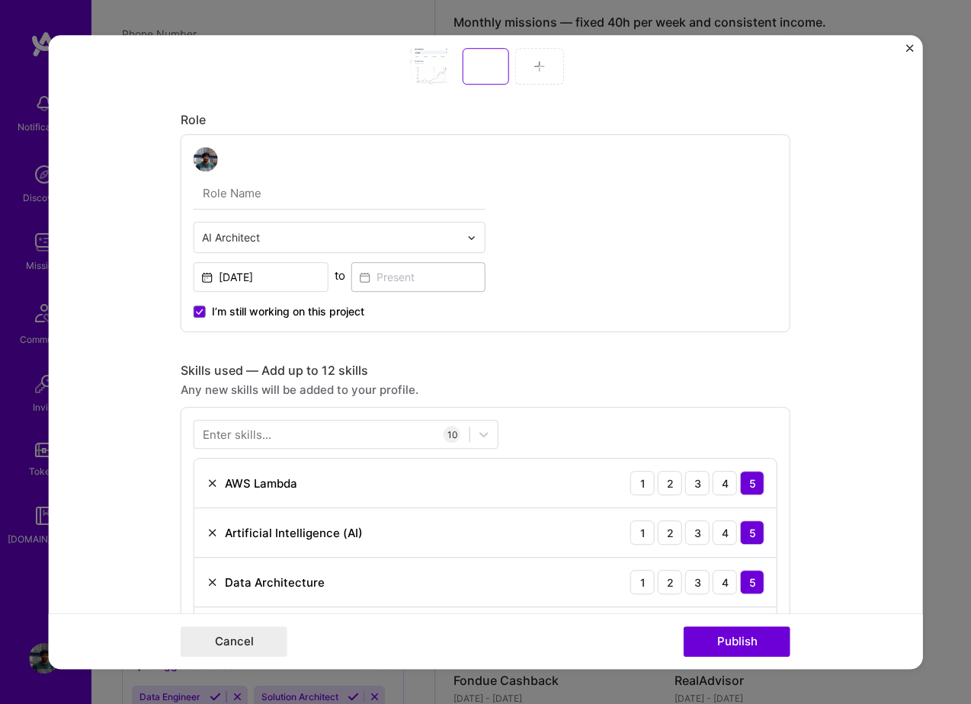
scroll to position [741, 0]
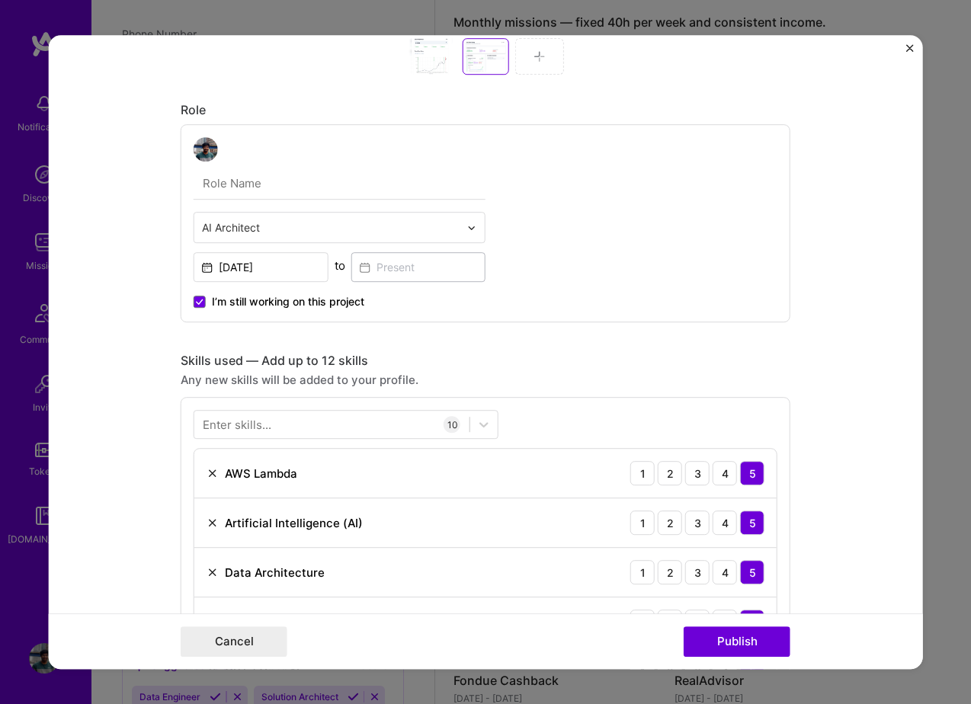
click at [404, 225] on input "text" at bounding box center [331, 227] width 258 height 16
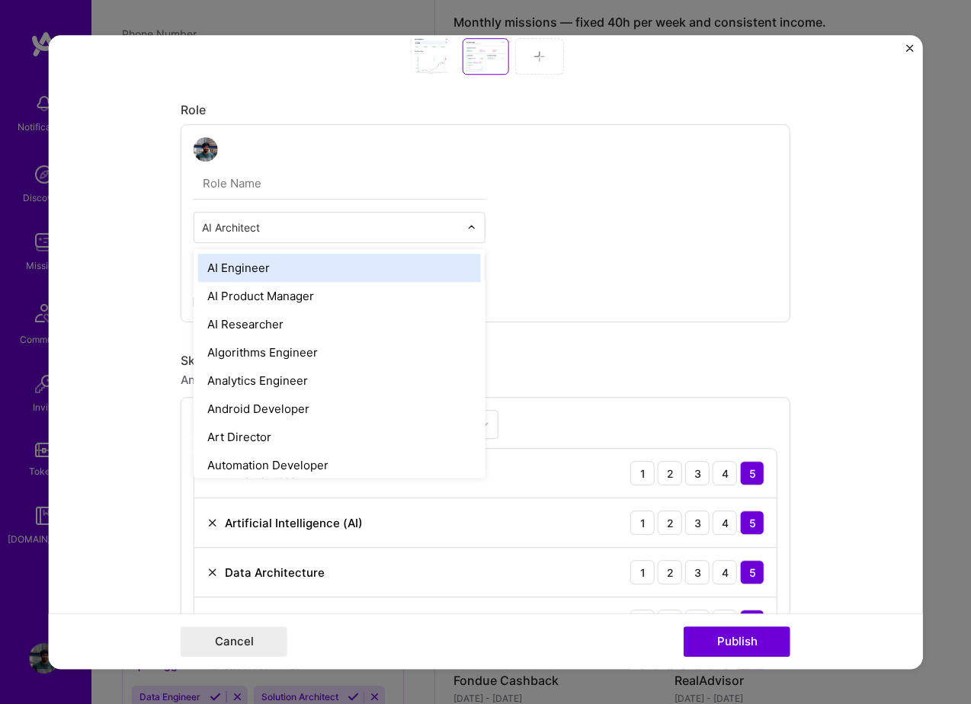
type input "c"
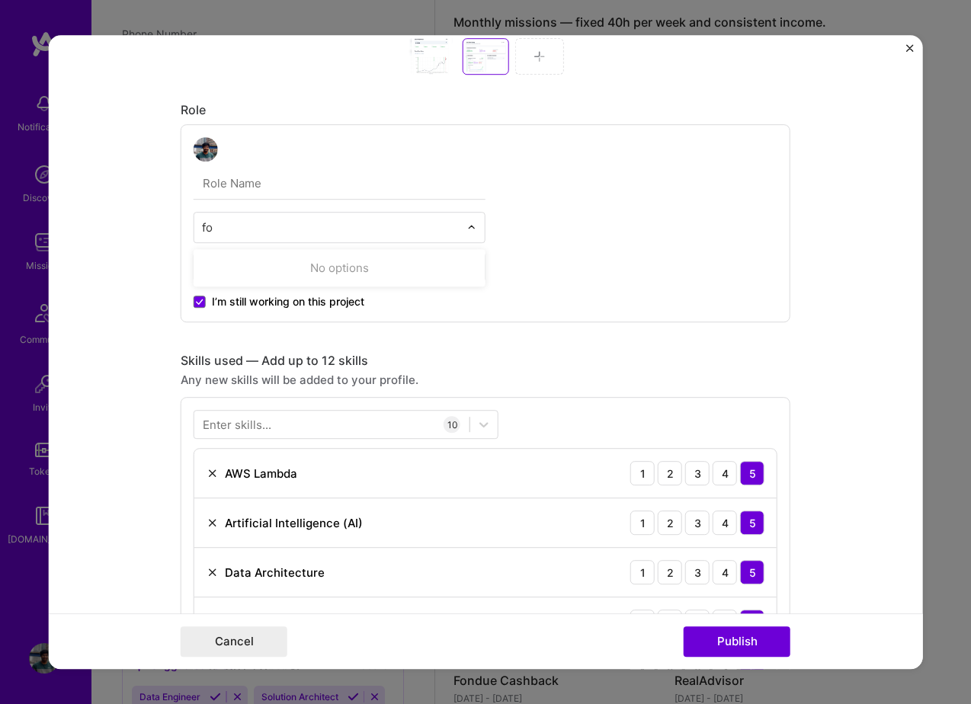
type input "f"
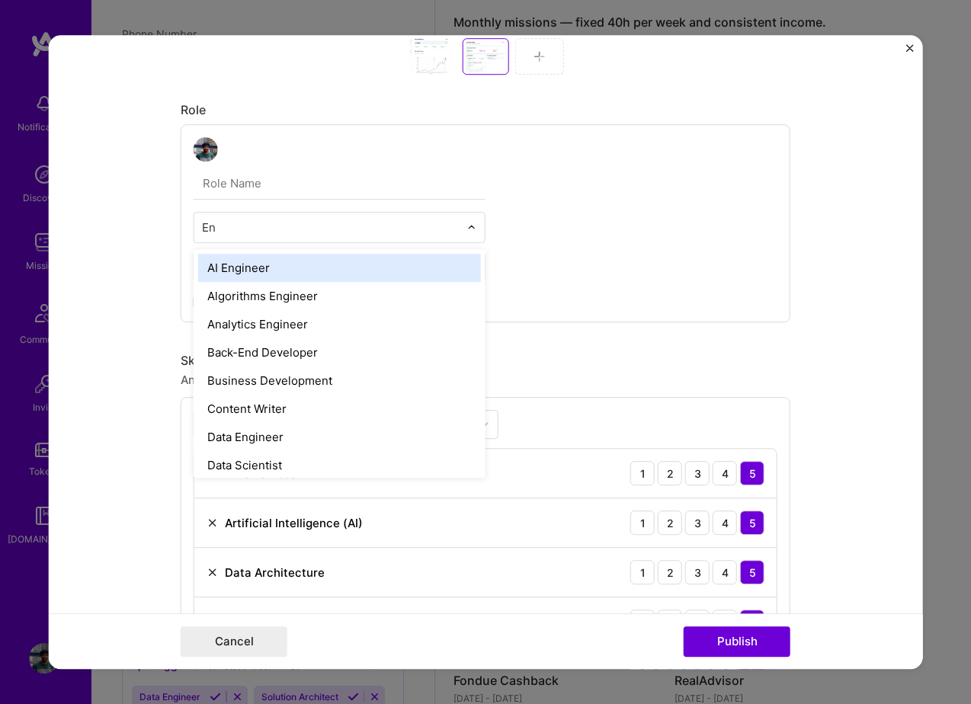
type input "E"
type input "cto"
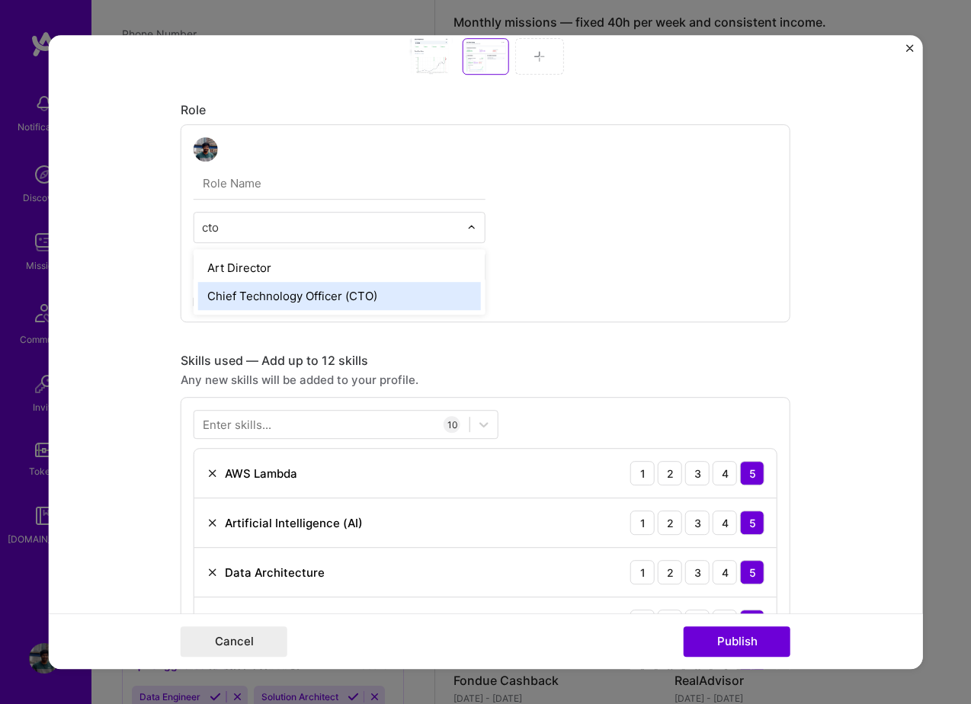
click at [331, 293] on div "Chief Technology Officer (CTO)" at bounding box center [339, 296] width 283 height 28
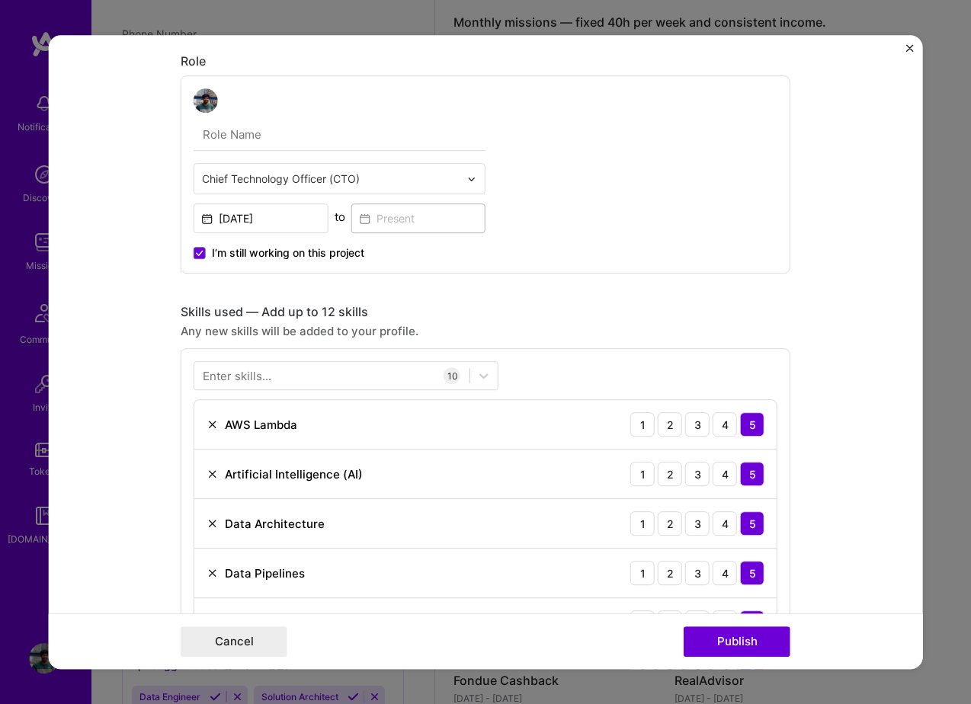
scroll to position [0, 0]
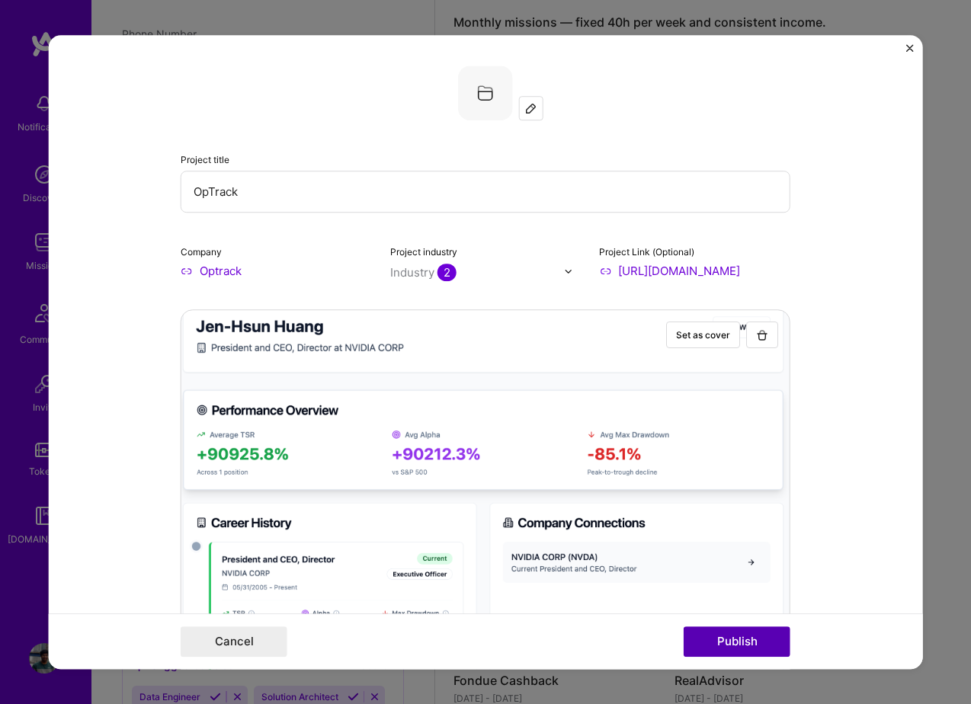
click at [733, 644] on button "Publish" at bounding box center [737, 641] width 107 height 30
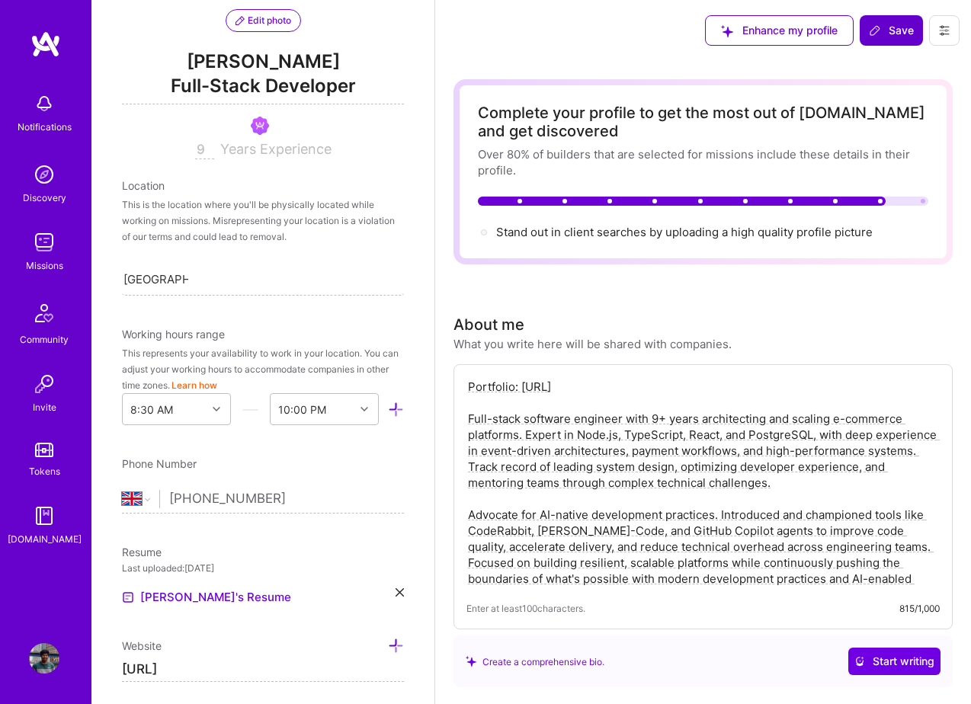
click at [892, 27] on span "Save" at bounding box center [891, 30] width 45 height 15
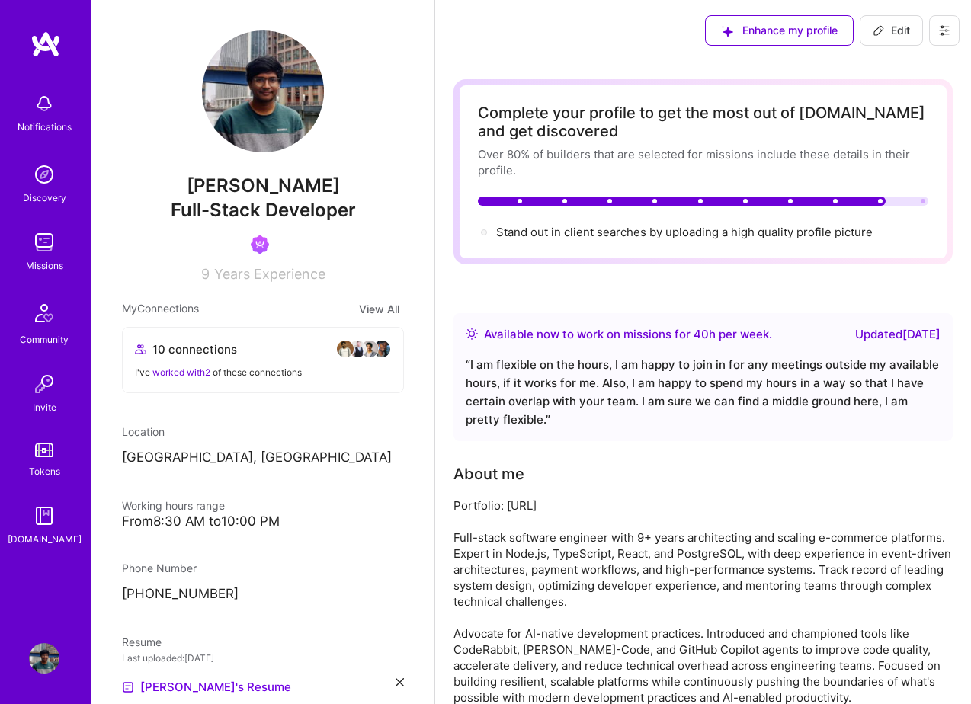
click at [892, 25] on span "Edit" at bounding box center [891, 30] width 37 height 15
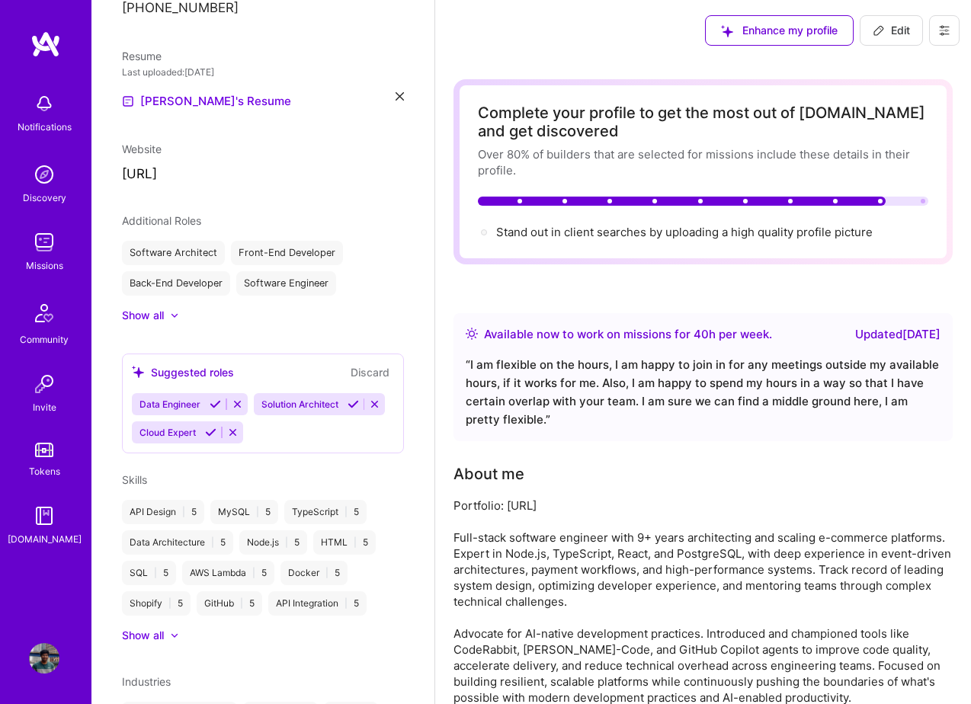
select select "GB"
select select "Right Now"
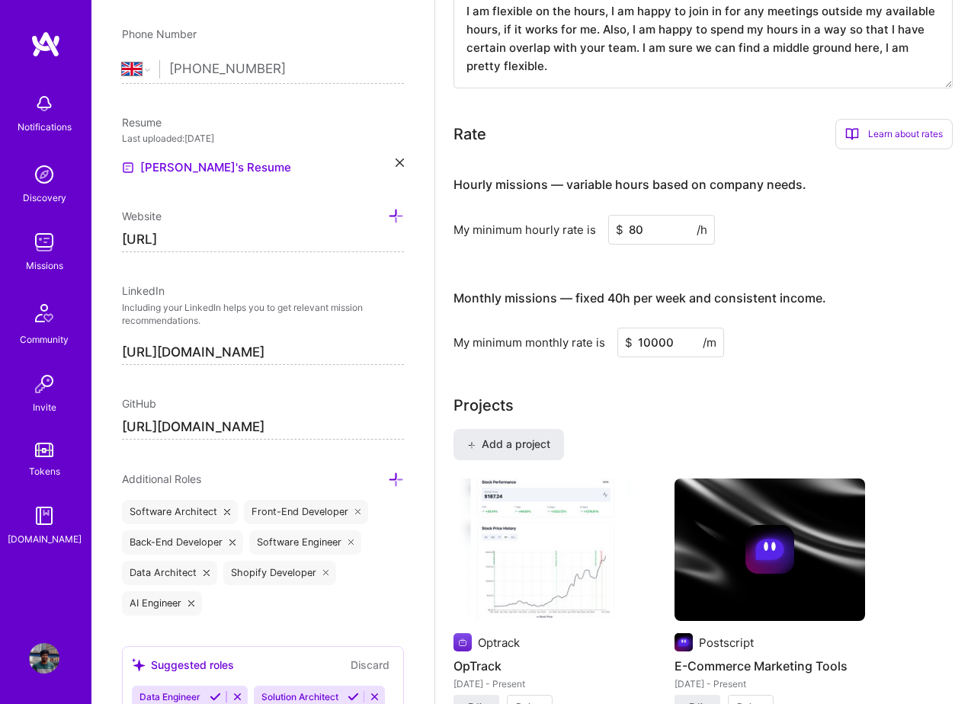
scroll to position [1090, 0]
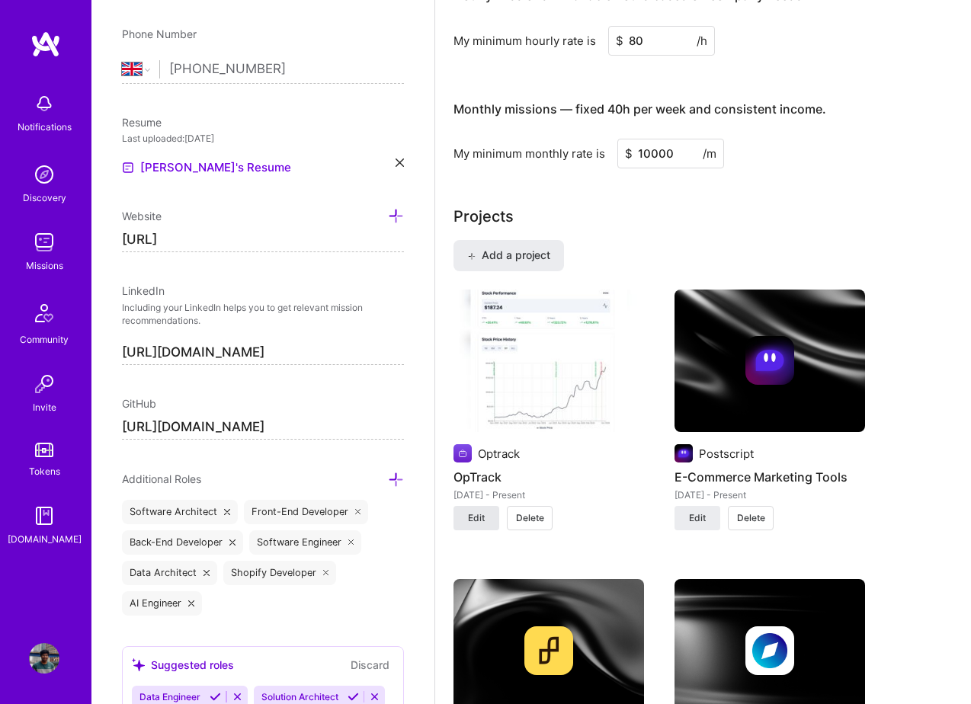
click at [464, 523] on button "Edit" at bounding box center [476, 518] width 46 height 24
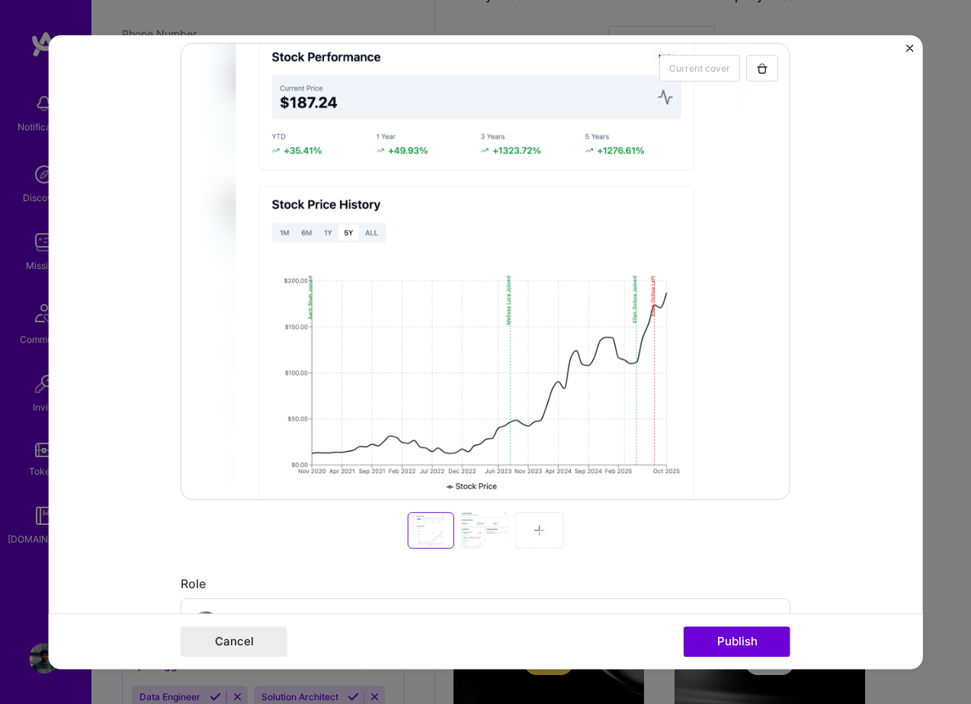
scroll to position [451, 0]
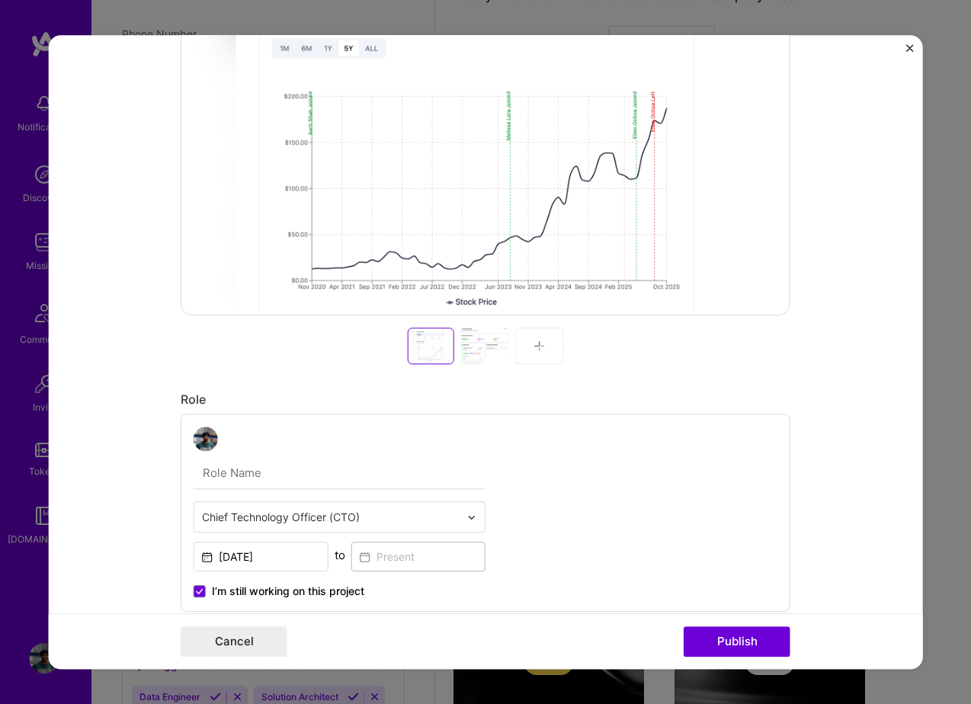
click at [491, 356] on div at bounding box center [484, 346] width 49 height 37
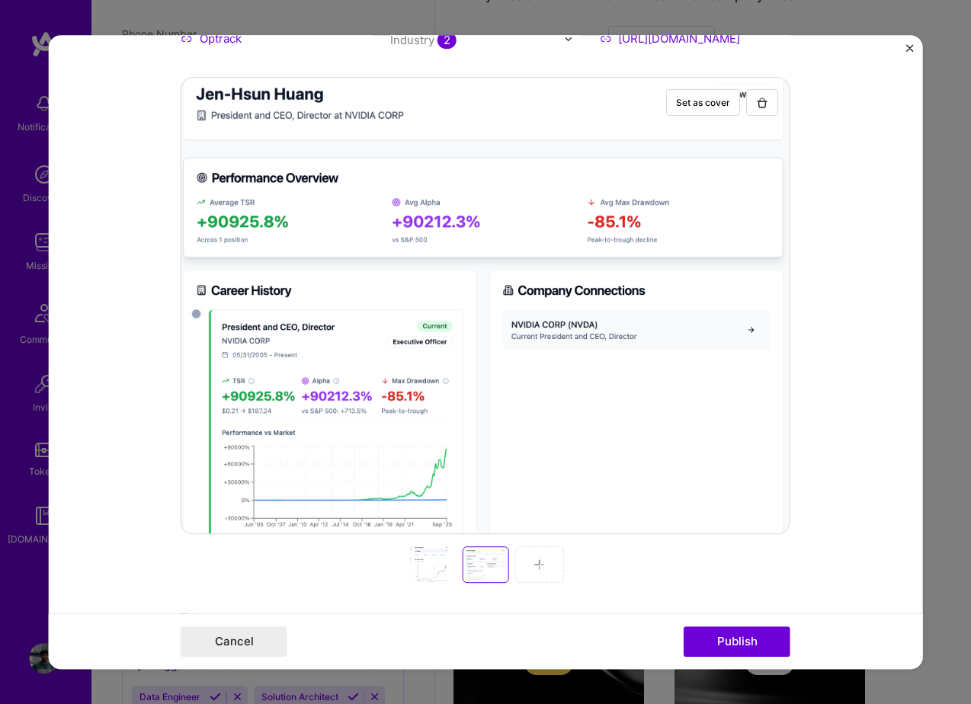
scroll to position [0, 0]
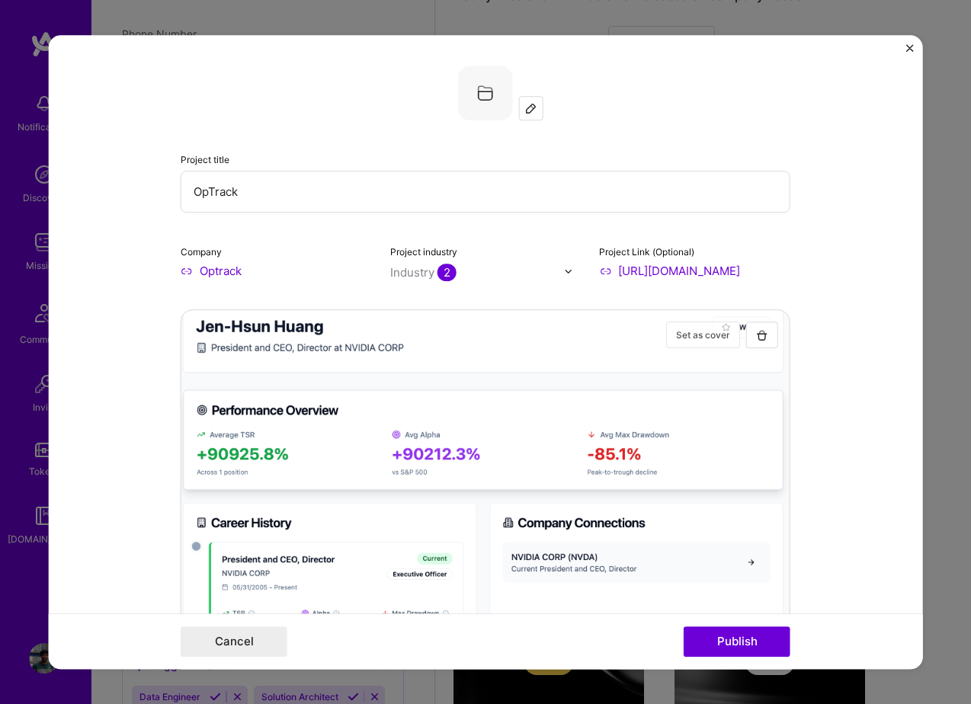
click at [700, 331] on button "Set as cover" at bounding box center [703, 335] width 74 height 27
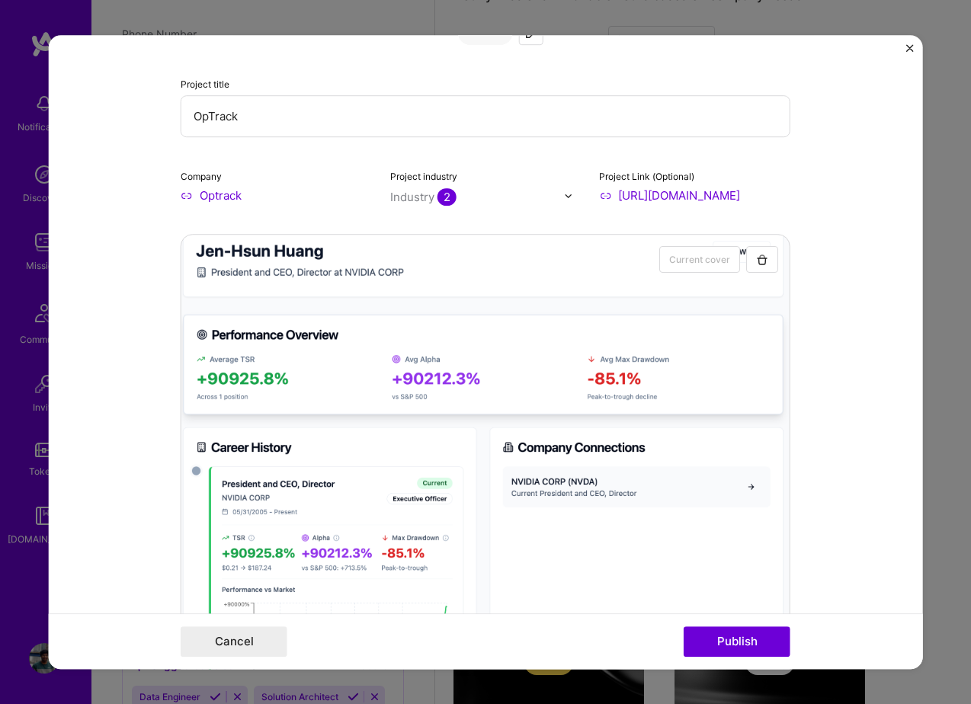
scroll to position [155, 0]
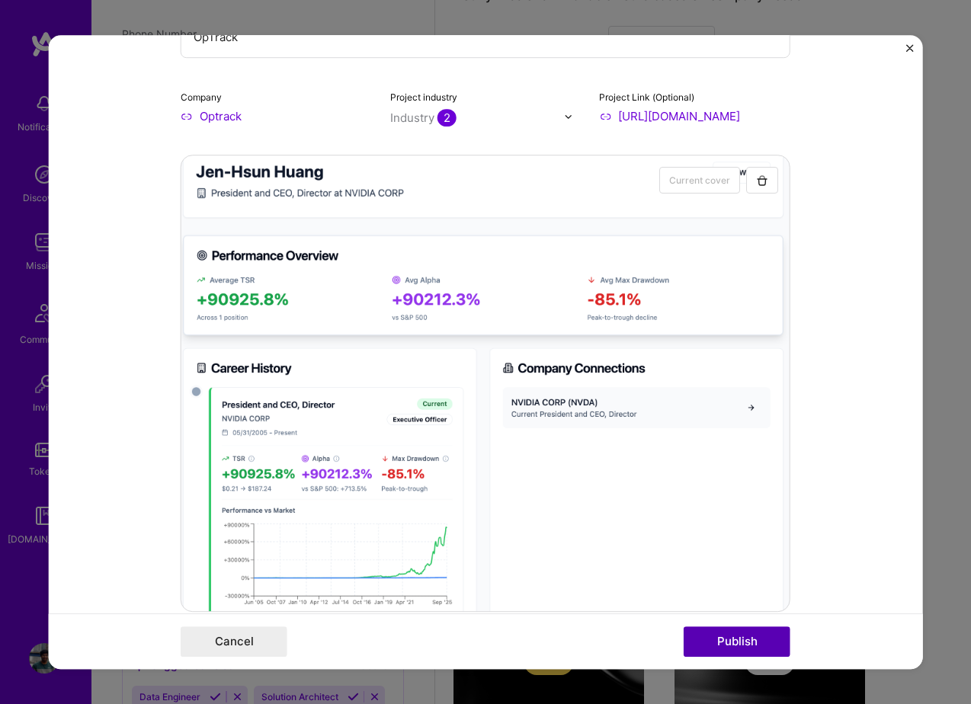
click at [742, 633] on button "Publish" at bounding box center [737, 641] width 107 height 30
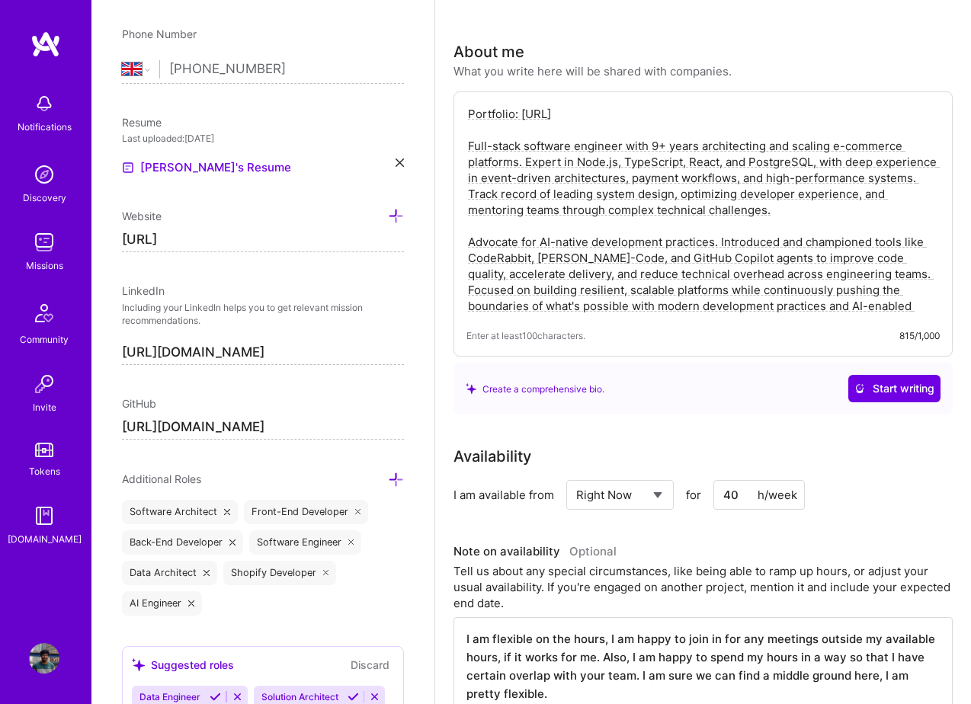
scroll to position [0, 0]
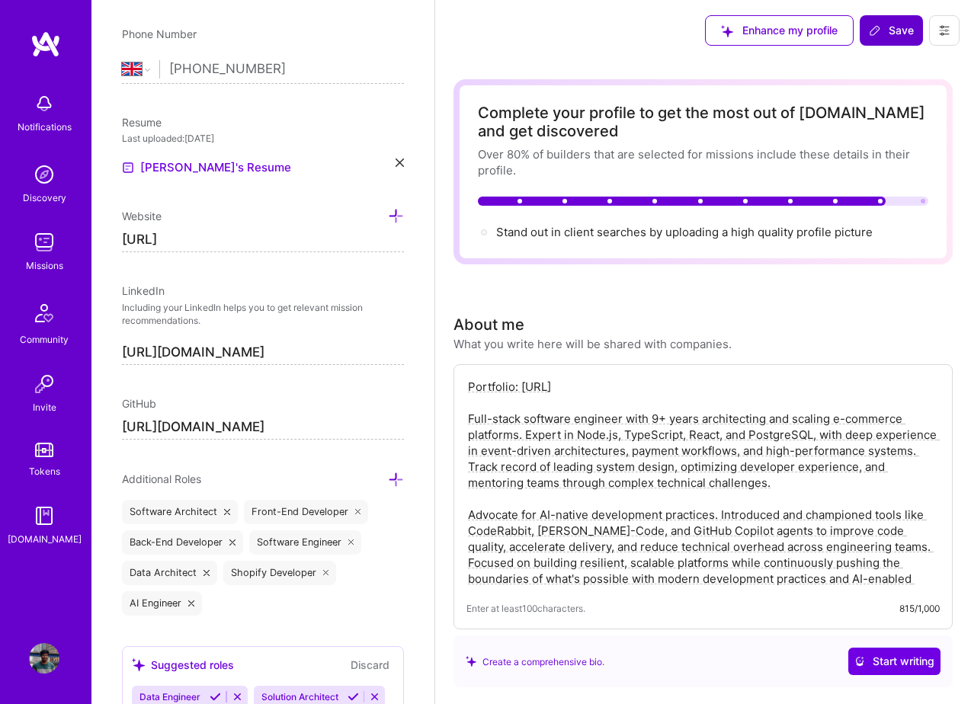
click at [886, 27] on span "Save" at bounding box center [891, 30] width 45 height 15
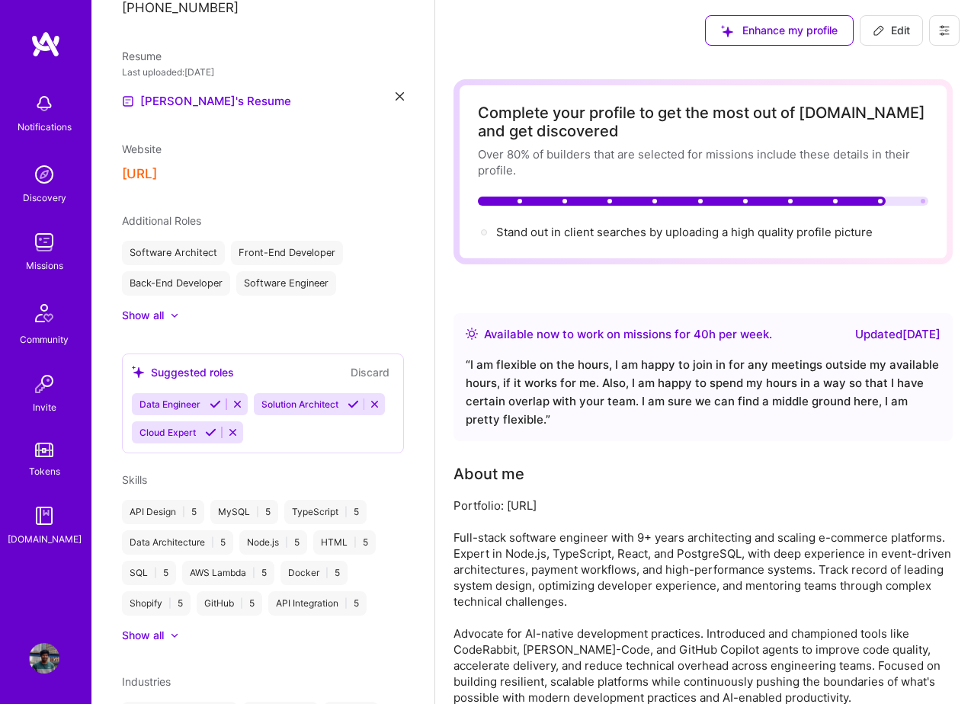
scroll to position [534, 0]
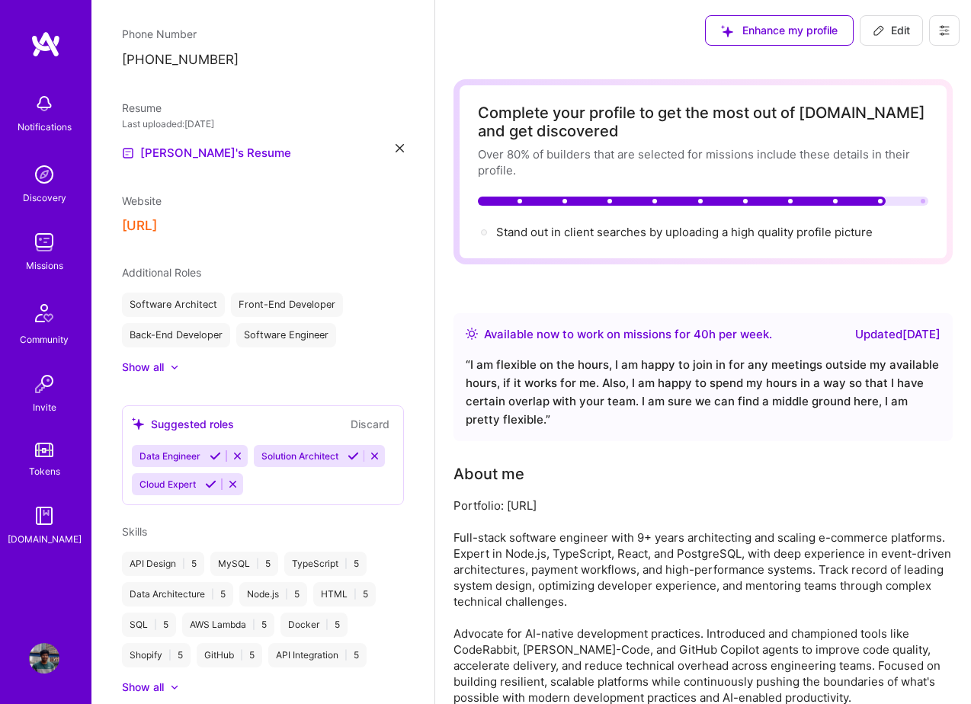
click at [41, 235] on img at bounding box center [44, 242] width 30 height 30
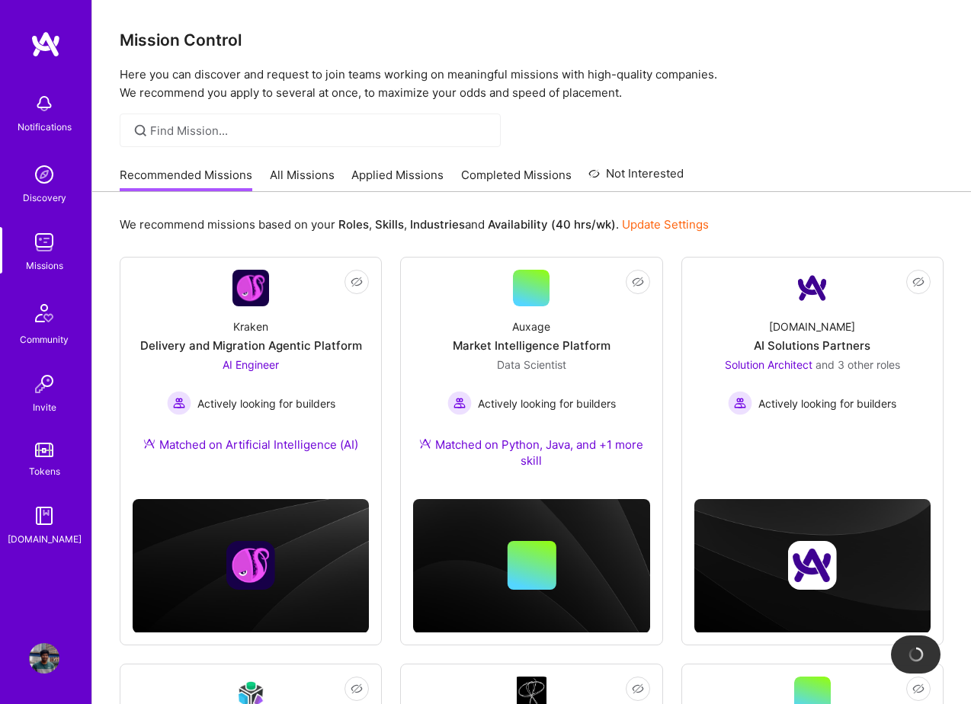
click at [314, 173] on link "All Missions" at bounding box center [302, 179] width 65 height 25
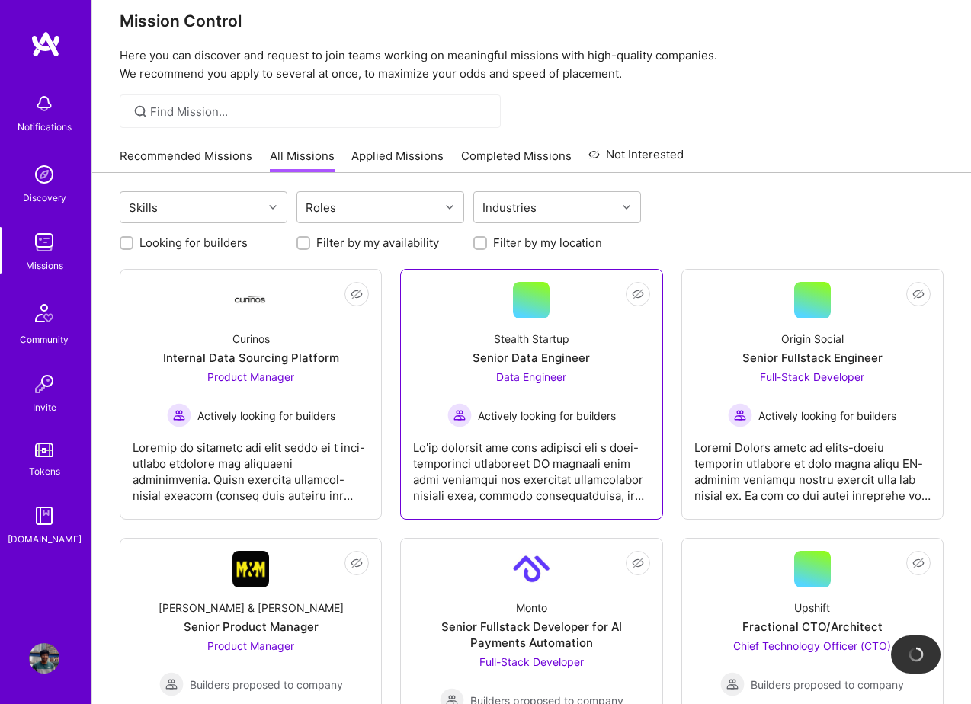
scroll to position [21, 0]
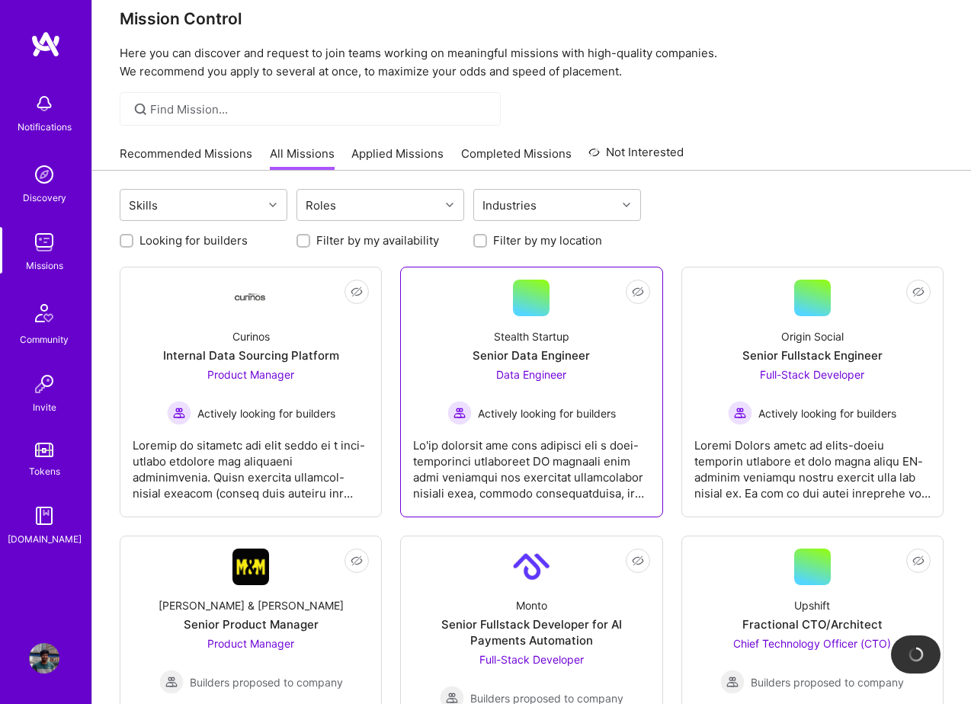
click at [526, 350] on div "Senior Data Engineer" at bounding box center [530, 355] width 117 height 16
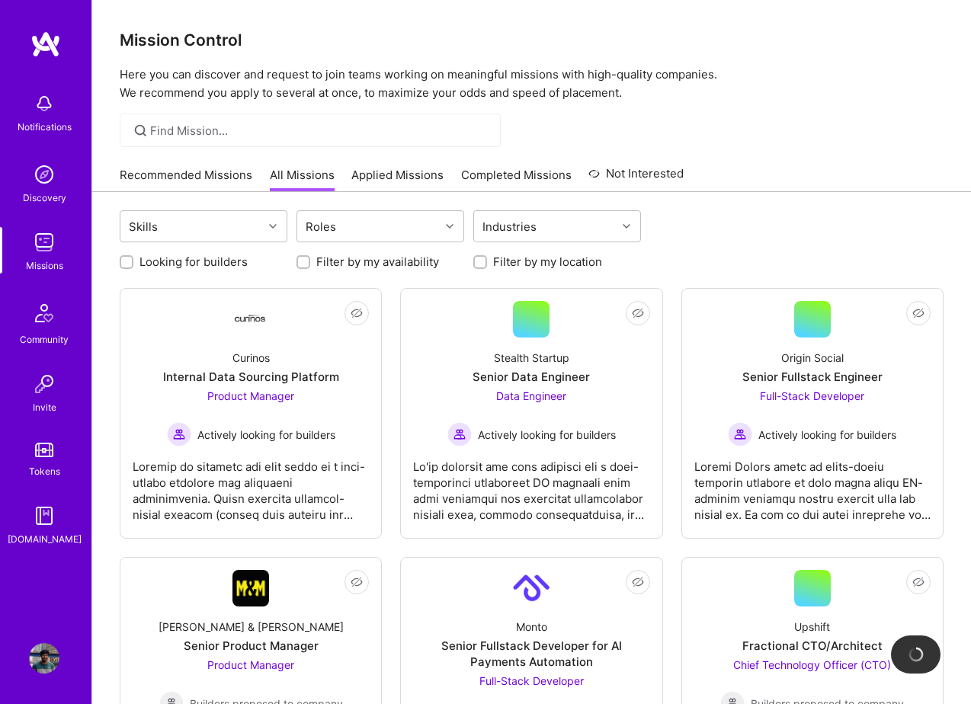
click at [120, 258] on div at bounding box center [127, 262] width 14 height 14
click at [127, 258] on input "Looking for builders" at bounding box center [128, 263] width 11 height 11
checkbox input "true"
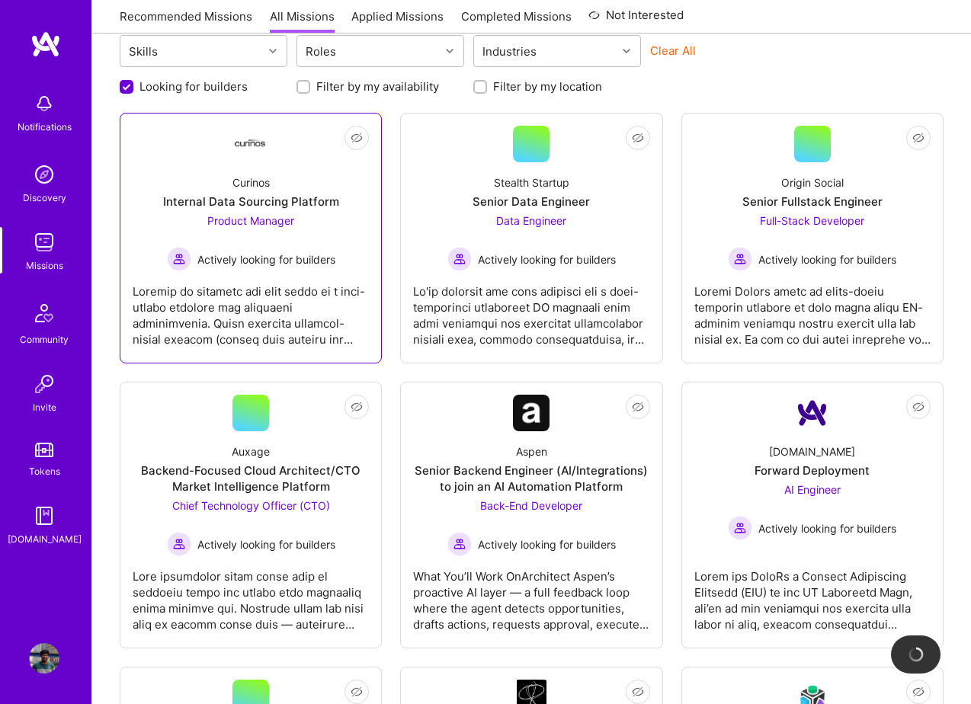
scroll to position [176, 0]
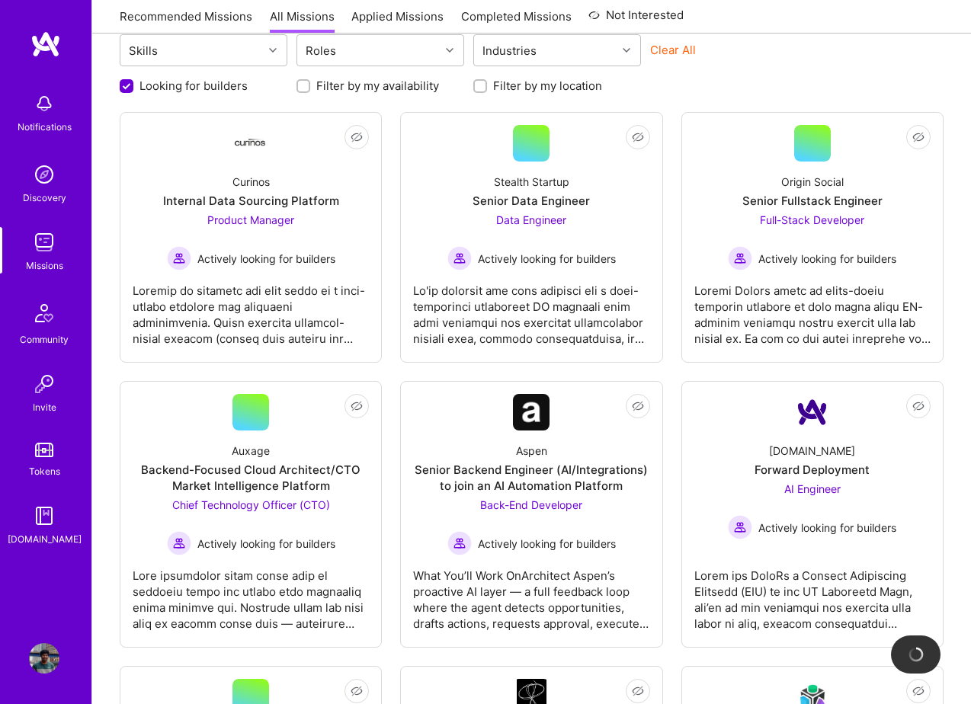
click at [33, 651] on img at bounding box center [44, 658] width 30 height 30
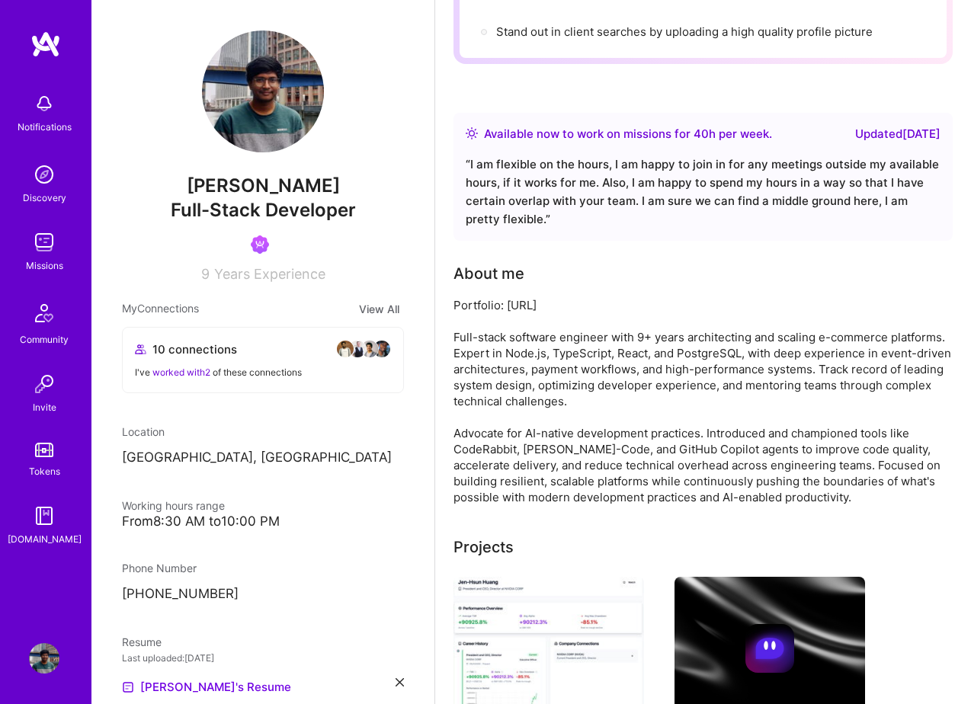
scroll to position [257, 0]
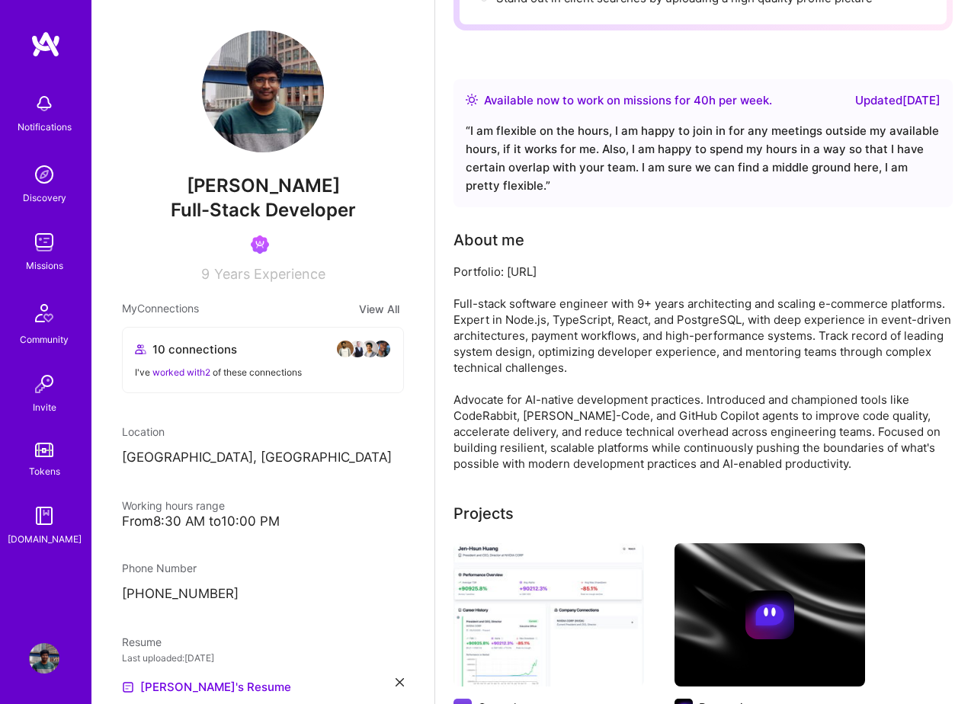
click at [549, 421] on div "Portfolio: [URL] Full-stack software engineer with 9+ years architecting and sc…" at bounding box center [702, 368] width 499 height 208
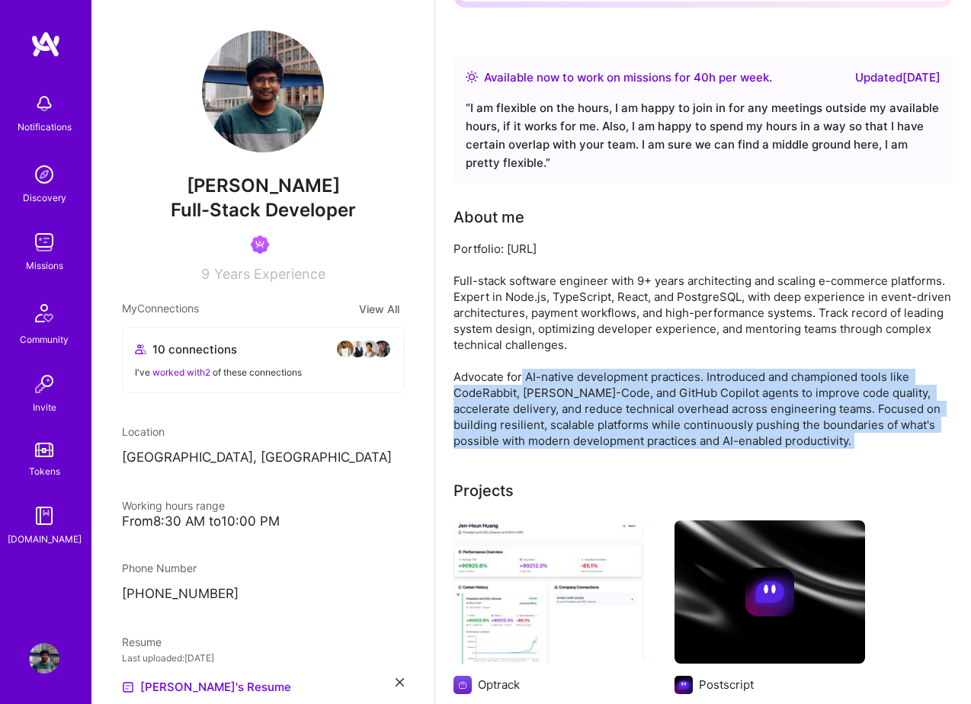
click at [549, 421] on div "Portfolio: [URL] Full-stack software engineer with 9+ years architecting and sc…" at bounding box center [702, 345] width 499 height 208
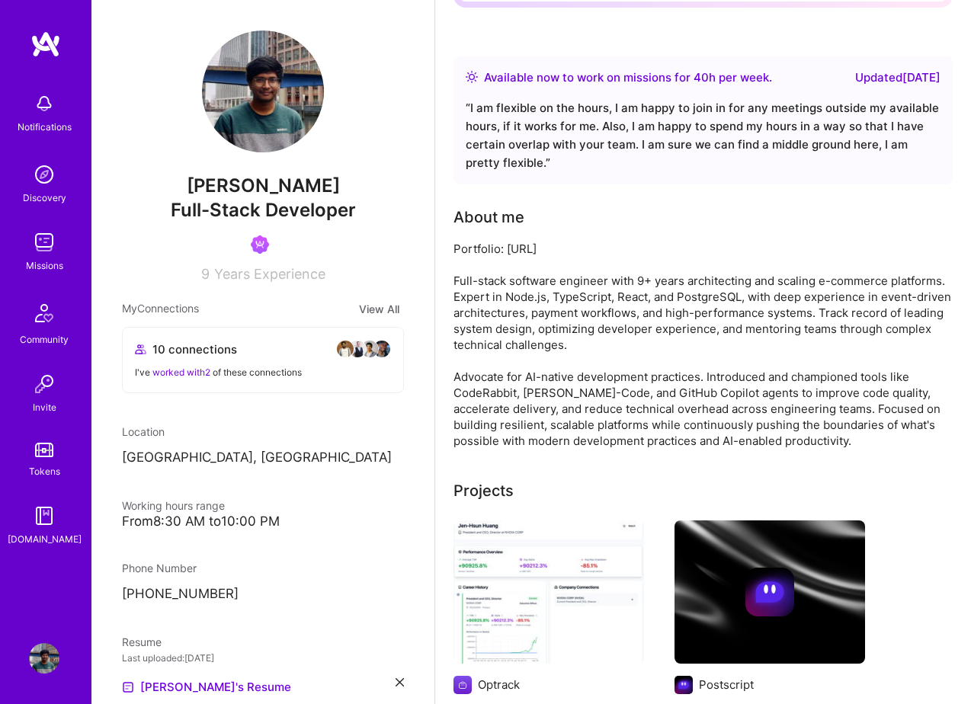
click at [808, 435] on div "Portfolio: [URL] Full-stack software engineer with 9+ years architecting and sc…" at bounding box center [702, 345] width 499 height 208
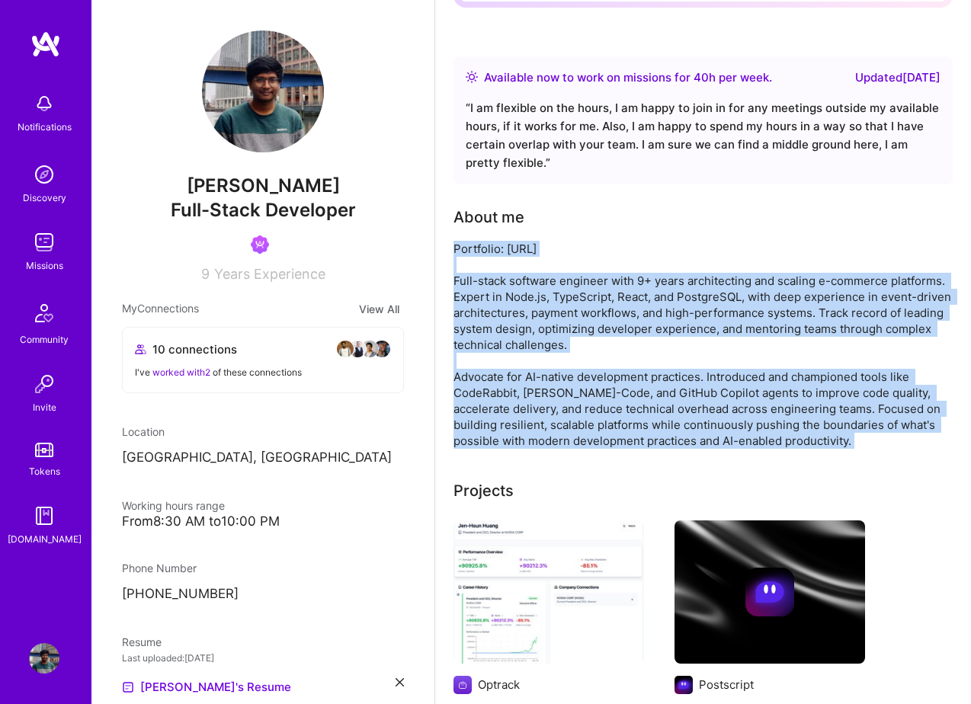
drag, startPoint x: 808, startPoint y: 435, endPoint x: 460, endPoint y: 248, distance: 394.5
click at [460, 248] on div "Portfolio: [URL] Full-stack software engineer with 9+ years architecting and sc…" at bounding box center [702, 345] width 499 height 208
copy div "Portfolio: [URL] Full-stack software engineer with 9+ years architecting and sc…"
click at [613, 349] on div "Portfolio: [URL] Full-stack software engineer with 9+ years architecting and sc…" at bounding box center [702, 345] width 499 height 208
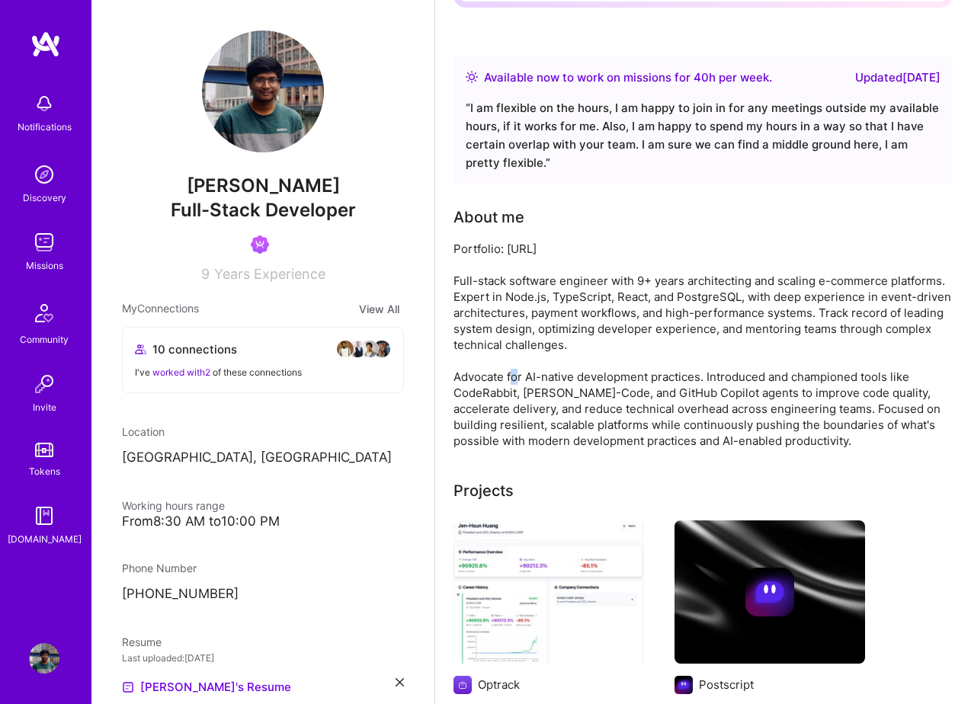
click at [613, 349] on div "Portfolio: [URL] Full-stack software engineer with 9+ years architecting and sc…" at bounding box center [702, 345] width 499 height 208
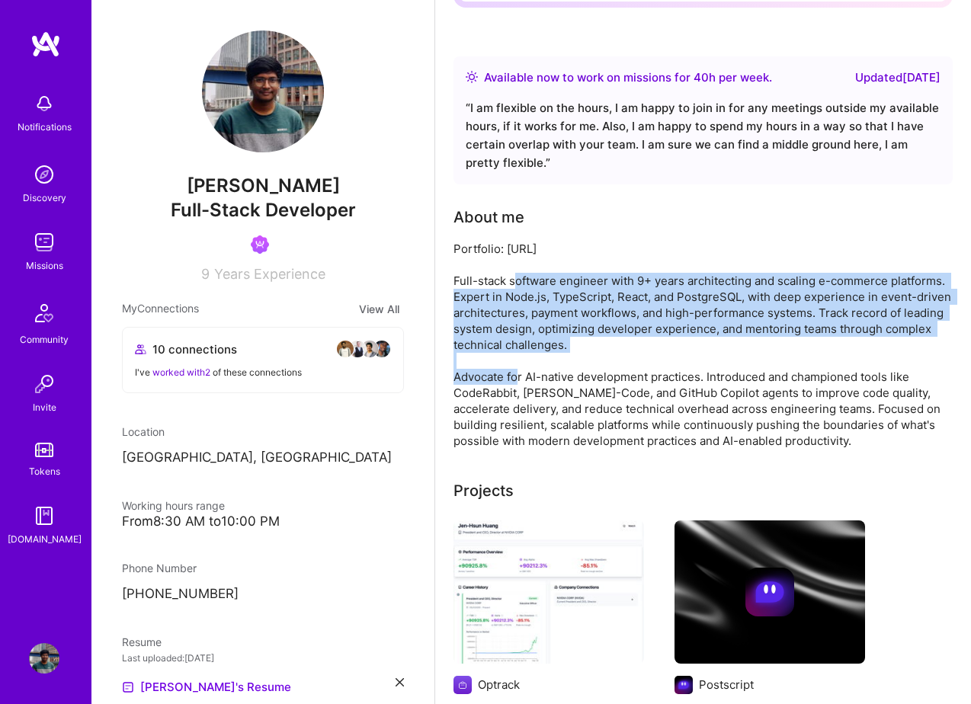
click at [613, 349] on div "Portfolio: [URL] Full-stack software engineer with 9+ years architecting and sc…" at bounding box center [702, 345] width 499 height 208
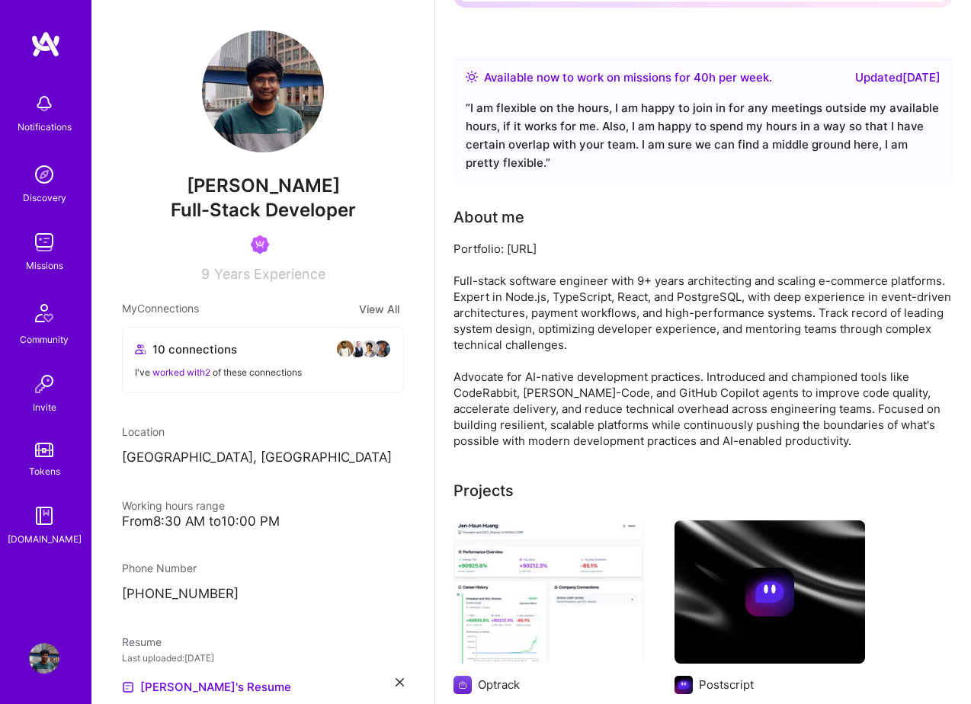
click at [703, 365] on div "Portfolio: [URL] Full-stack software engineer with 9+ years architecting and sc…" at bounding box center [702, 345] width 499 height 208
drag, startPoint x: 806, startPoint y: 436, endPoint x: 453, endPoint y: 245, distance: 401.6
click at [453, 245] on div "Portfolio: [URL] Full-stack software engineer with 9+ years architecting and sc…" at bounding box center [702, 345] width 499 height 208
copy div "Portfolio: [URL] Full-stack software engineer with 9+ years architecting and sc…"
